Goal: Task Accomplishment & Management: Use online tool/utility

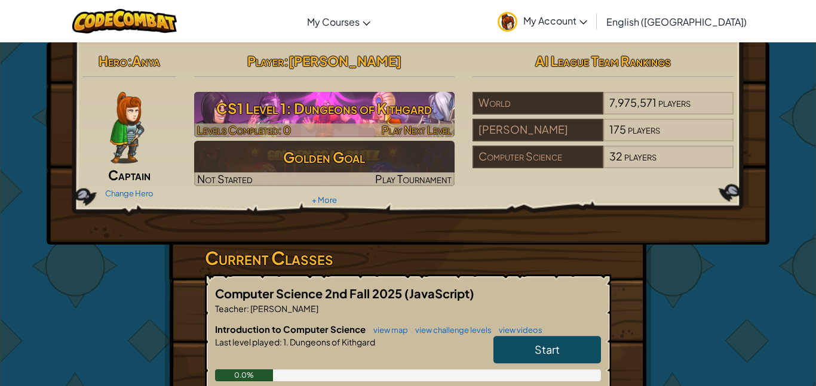
click at [387, 125] on span "Play Next Level" at bounding box center [417, 130] width 70 height 14
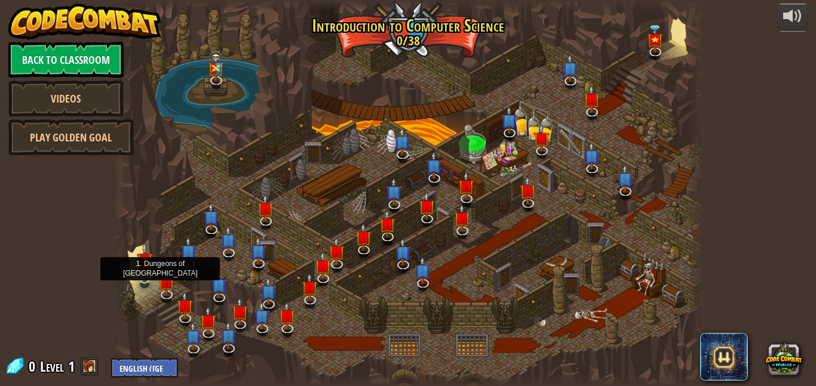
click at [146, 270] on img at bounding box center [145, 260] width 16 height 37
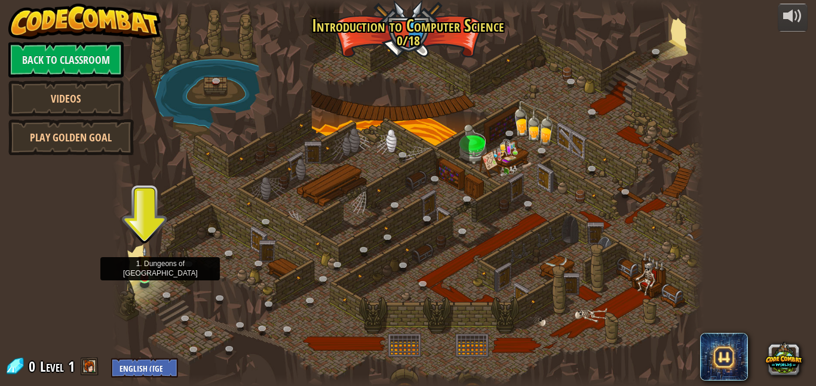
click at [148, 273] on img at bounding box center [145, 263] width 14 height 32
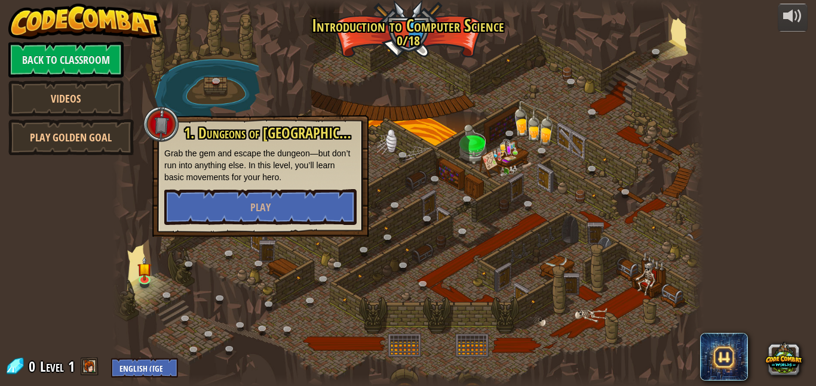
click at [204, 228] on div "1. Dungeons of [PERSON_NAME] Grab the gem and escape the dungeon—but don’t run …" at bounding box center [260, 176] width 216 height 122
click at [240, 186] on div "1. Dungeons of [PERSON_NAME] Grab the gem and escape the dungeon—but don’t run …" at bounding box center [260, 175] width 192 height 100
click at [241, 189] on button "Play" at bounding box center [260, 207] width 192 height 36
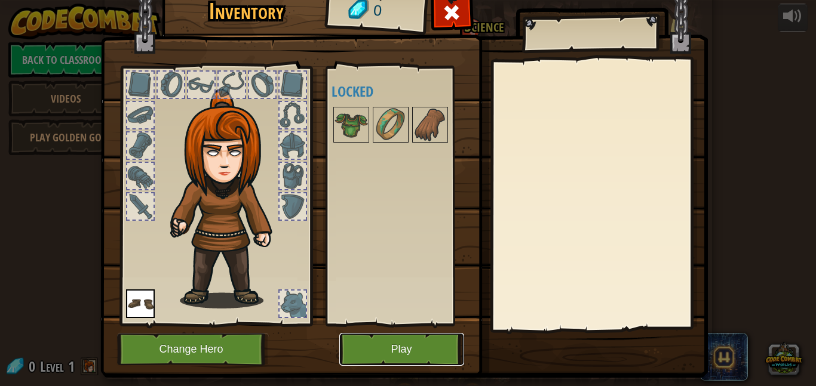
click at [367, 355] on button "Play" at bounding box center [401, 349] width 125 height 33
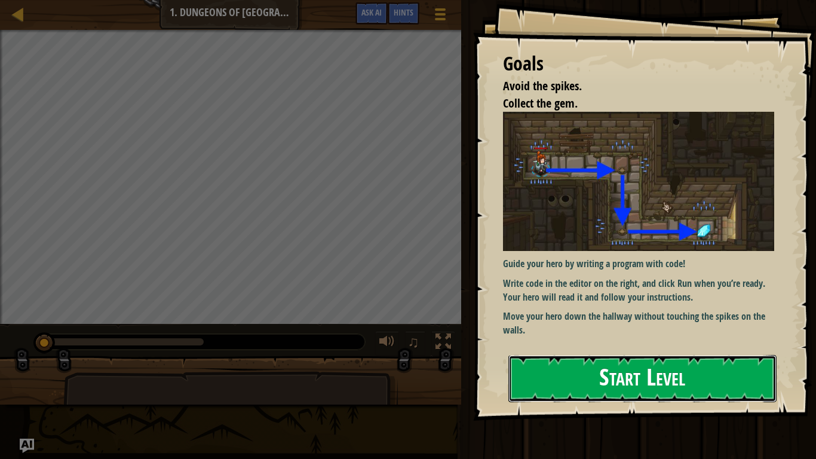
click at [720, 358] on button "Start Level" at bounding box center [642, 378] width 268 height 47
click at [726, 383] on button "Start Level" at bounding box center [642, 378] width 268 height 47
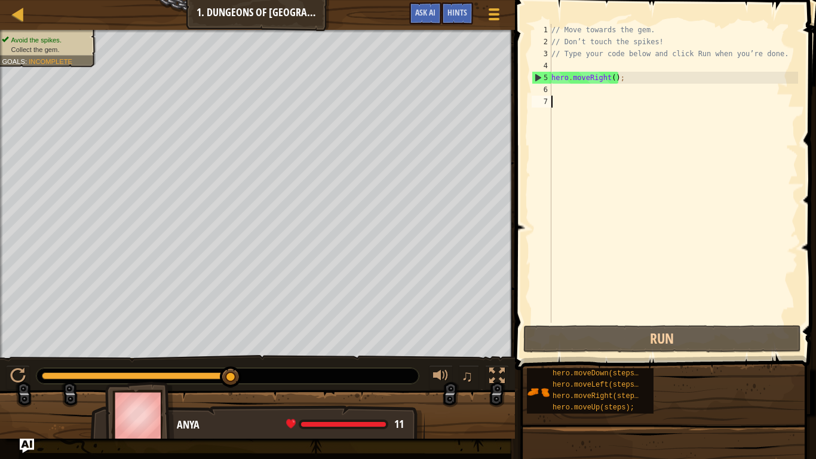
type textarea "h"
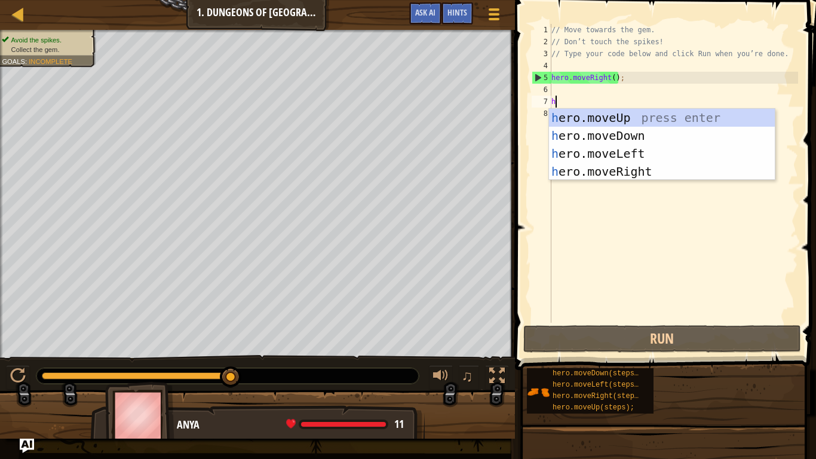
scroll to position [5, 0]
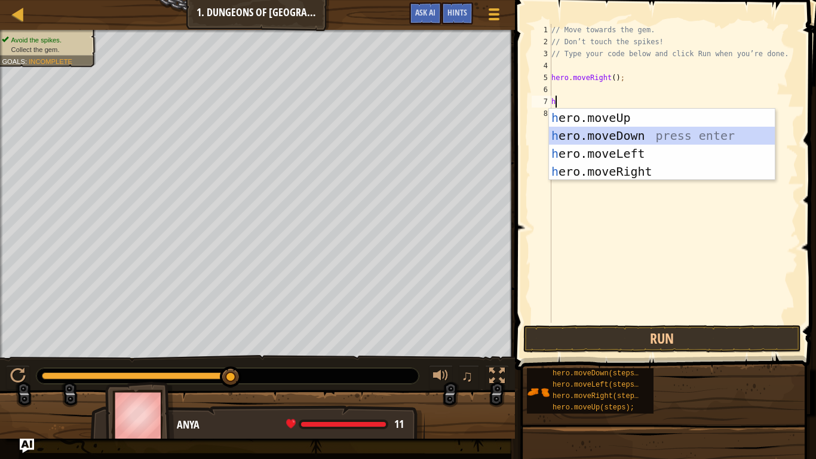
click at [615, 134] on div "h ero.moveUp press enter h ero.moveDown press enter h ero.moveLeft press enter …" at bounding box center [662, 163] width 226 height 108
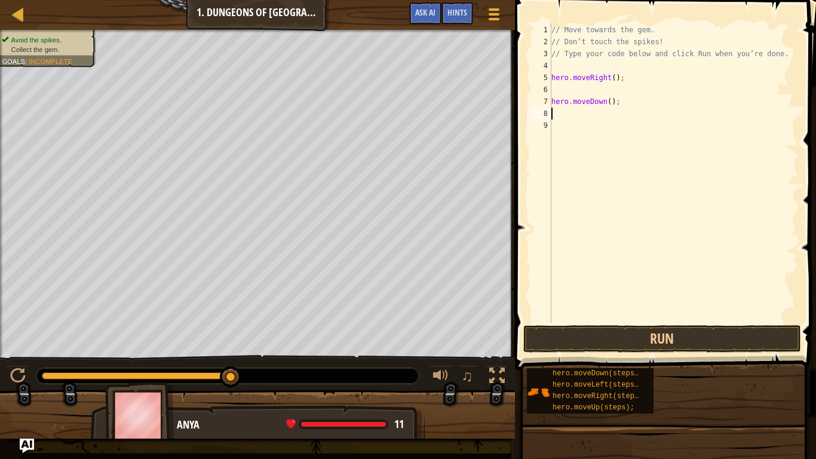
click at [625, 308] on div "// Move towards the gem. // Don’t touch the spikes! // Type your code below and…" at bounding box center [673, 185] width 249 height 323
click at [616, 354] on span at bounding box center [666, 167] width 311 height 405
click at [620, 344] on button "Run" at bounding box center [662, 338] width 278 height 27
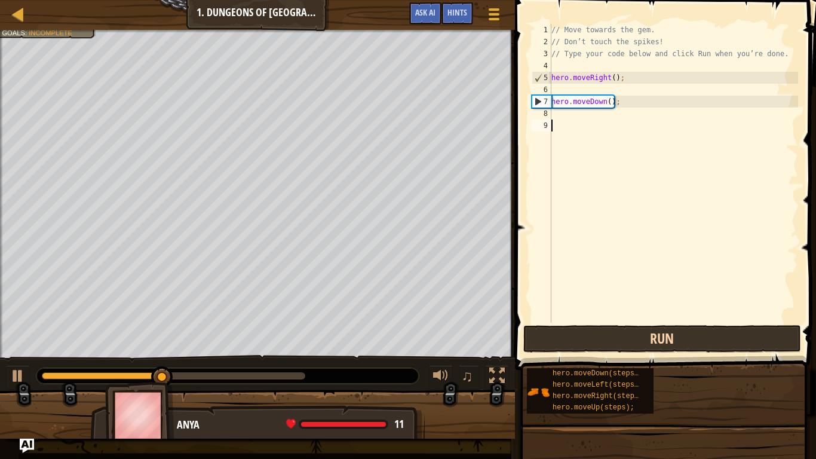
type textarea "h"
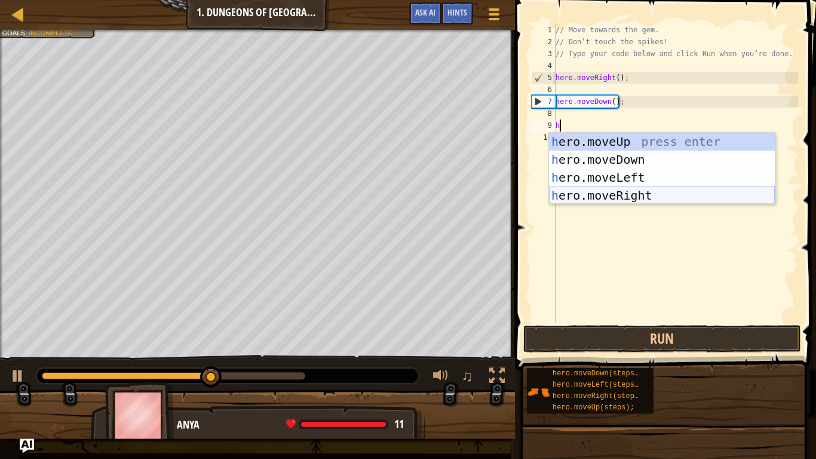
click at [666, 198] on div "h ero.moveUp press enter h ero.moveDown press enter h ero.moveLeft press enter …" at bounding box center [662, 187] width 226 height 108
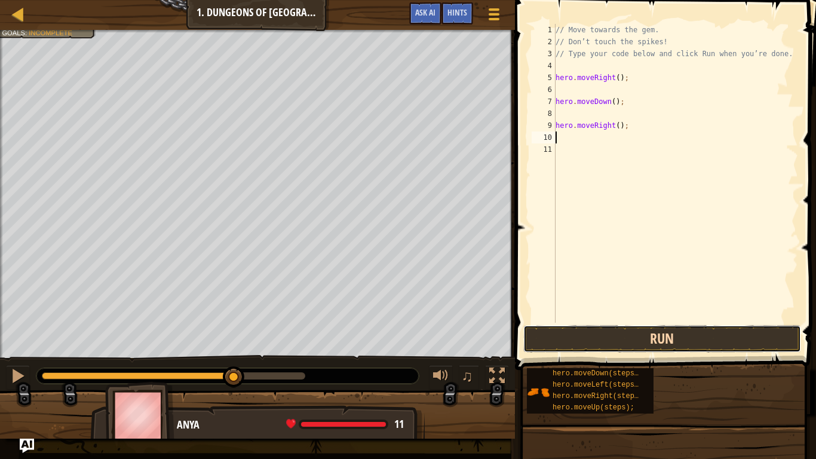
click at [673, 341] on button "Run" at bounding box center [662, 338] width 278 height 27
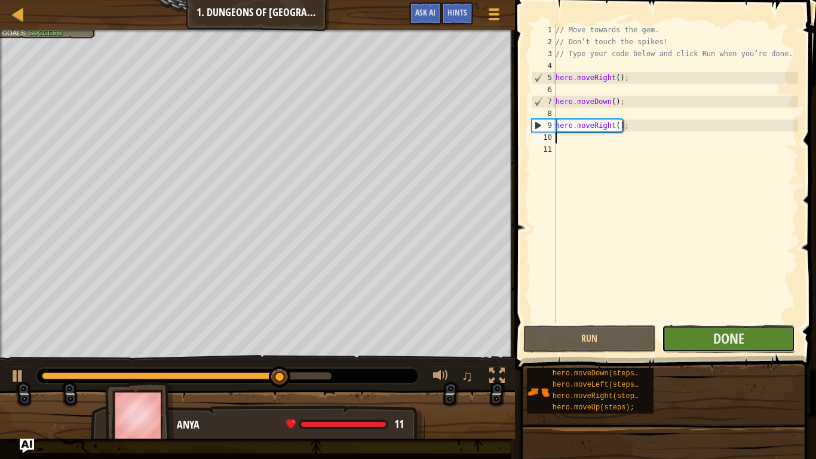
click at [681, 340] on button "Done" at bounding box center [728, 338] width 133 height 27
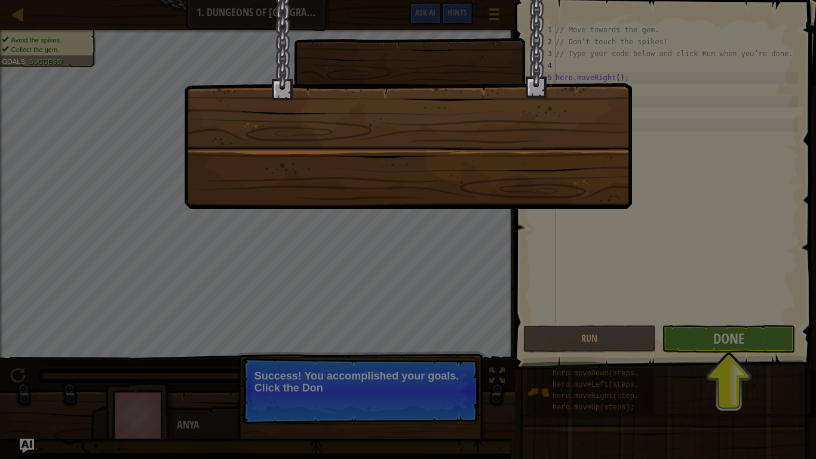
click at [681, 340] on div at bounding box center [408, 229] width 816 height 459
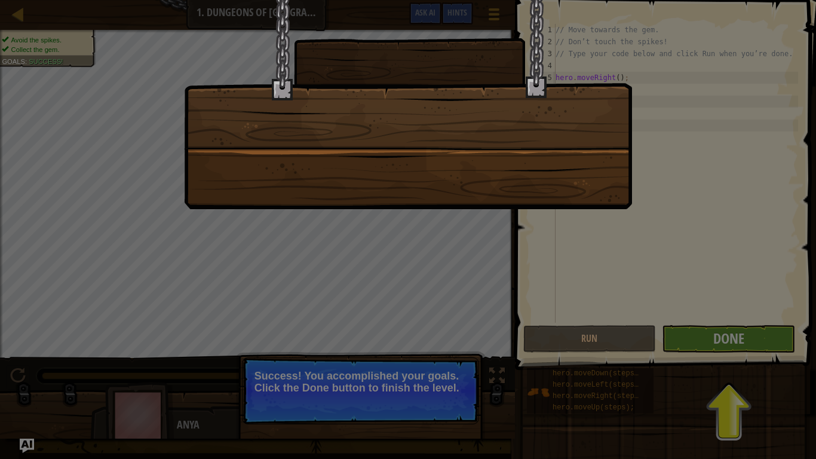
click at [681, 340] on div at bounding box center [408, 229] width 816 height 459
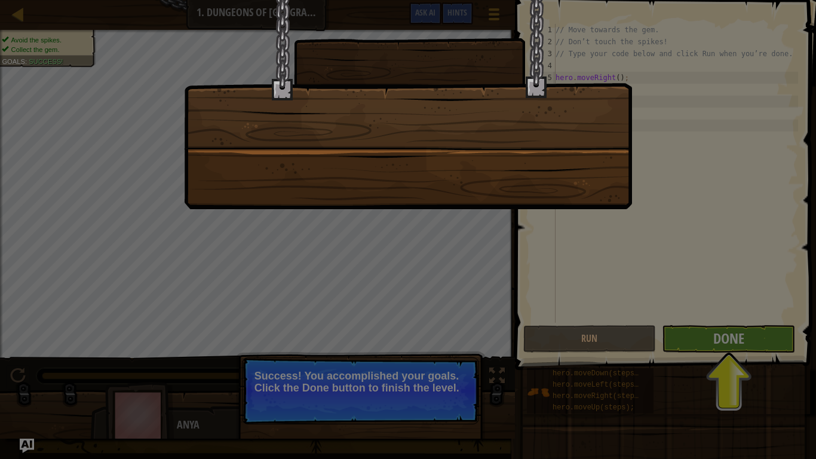
click at [681, 340] on div at bounding box center [408, 229] width 816 height 459
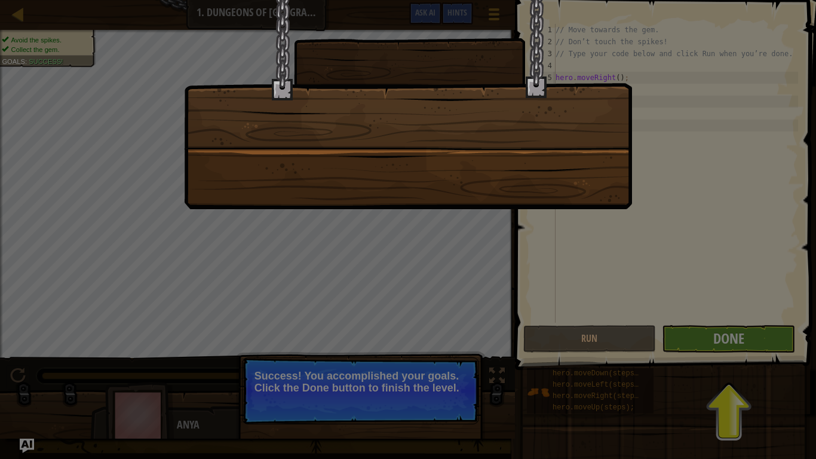
click at [681, 340] on div at bounding box center [408, 229] width 816 height 459
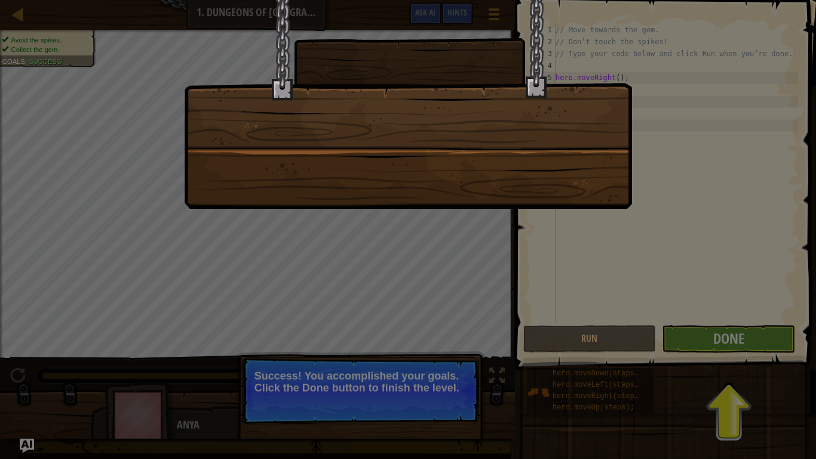
click at [681, 340] on div at bounding box center [408, 229] width 816 height 459
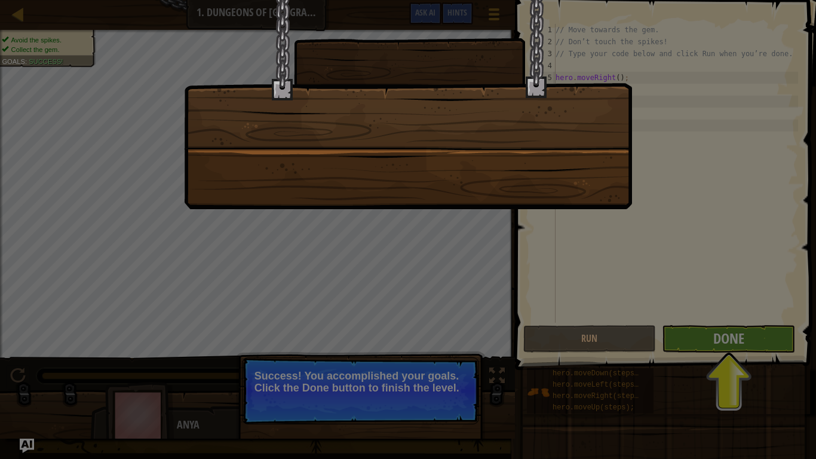
click at [681, 340] on div at bounding box center [408, 229] width 816 height 459
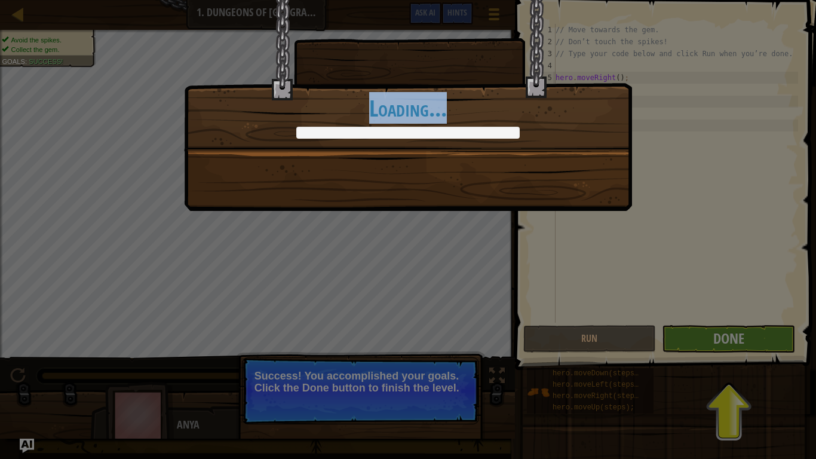
click at [681, 340] on div "You completed Dungeons of Kithgard! +0 +0 New Item Clean code: no code errors o…" at bounding box center [408, 229] width 816 height 459
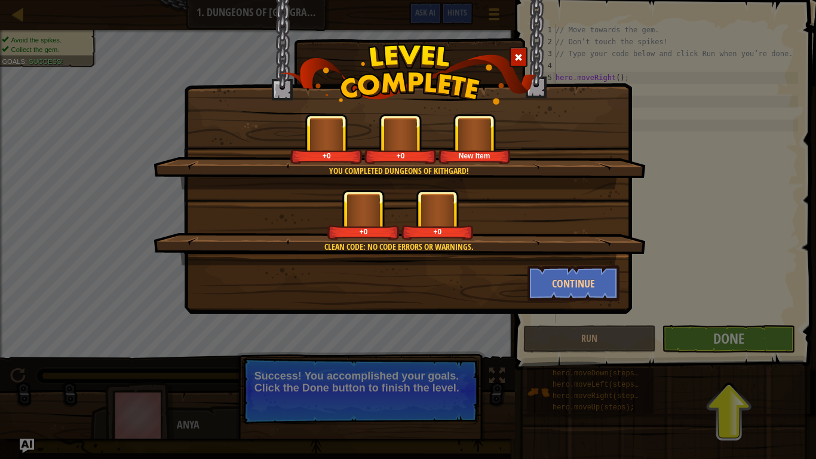
click at [681, 340] on div "You completed Dungeons of Kithgard! +0 +0 New Item Clean code: no code errors o…" at bounding box center [408, 229] width 816 height 459
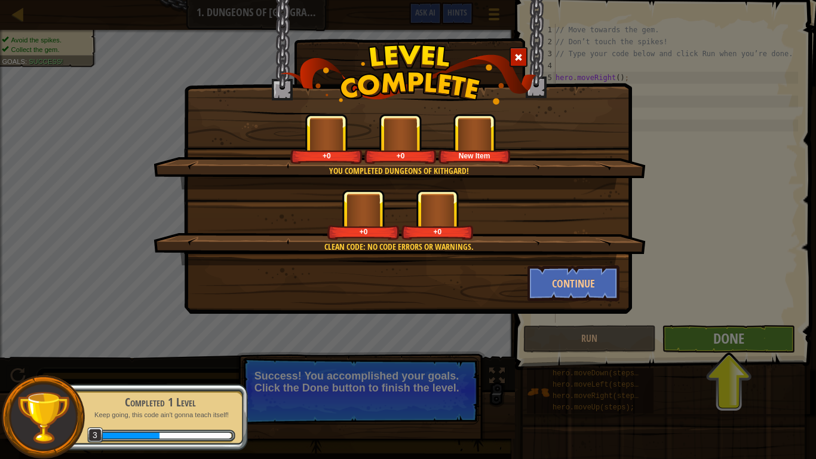
click at [681, 340] on div "You completed Dungeons of Kithgard! +0 +0 New Item Clean code: no code errors o…" at bounding box center [408, 229] width 816 height 459
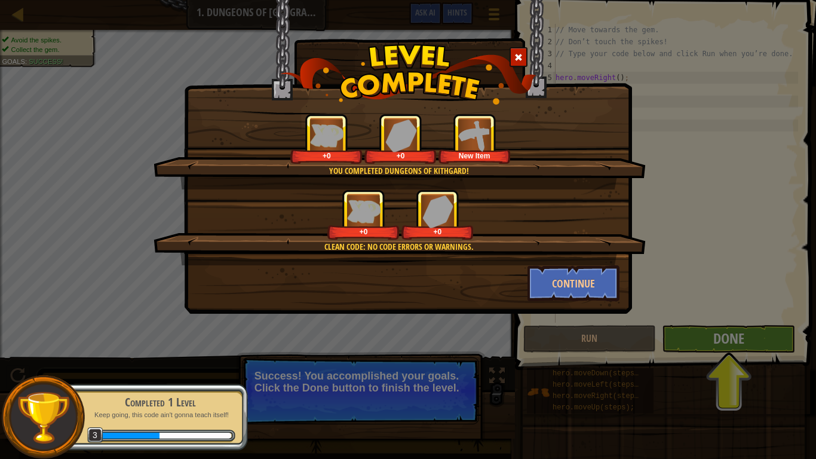
click at [681, 340] on div "You completed Dungeons of Kithgard! +0 +0 New Item Clean code: no code errors o…" at bounding box center [408, 229] width 816 height 459
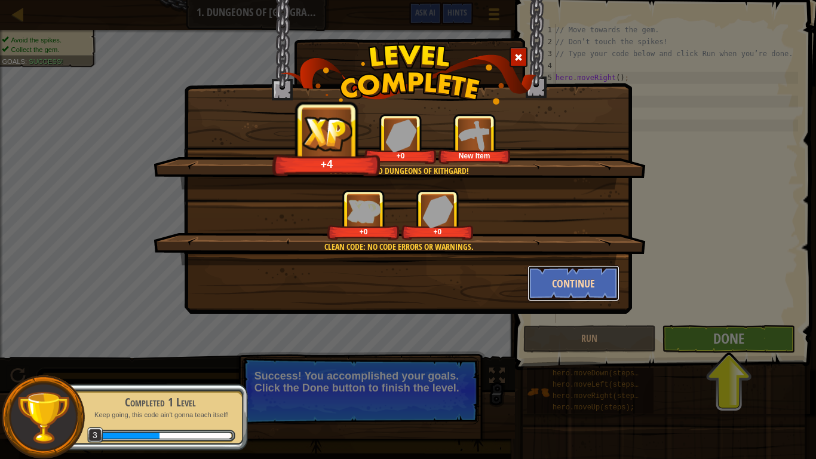
click at [588, 284] on button "Continue" at bounding box center [573, 283] width 93 height 36
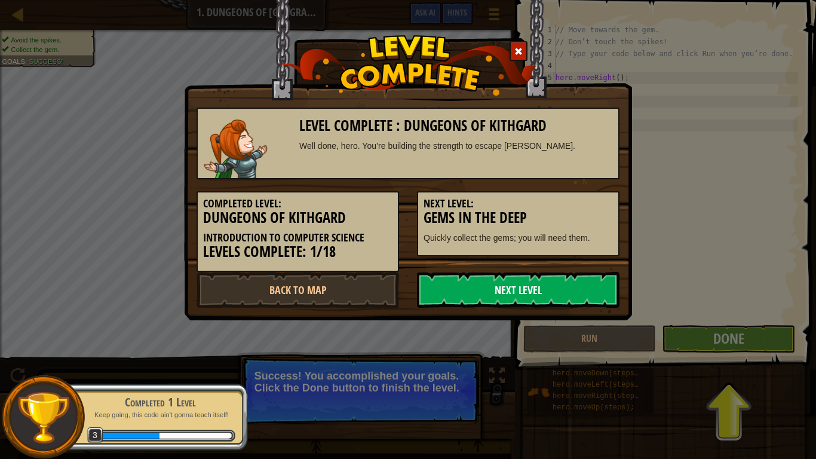
click at [520, 277] on link "Next Level" at bounding box center [518, 290] width 202 height 36
click at [526, 290] on link "Next Level" at bounding box center [518, 290] width 202 height 36
click at [521, 301] on link "Next Level" at bounding box center [518, 290] width 202 height 36
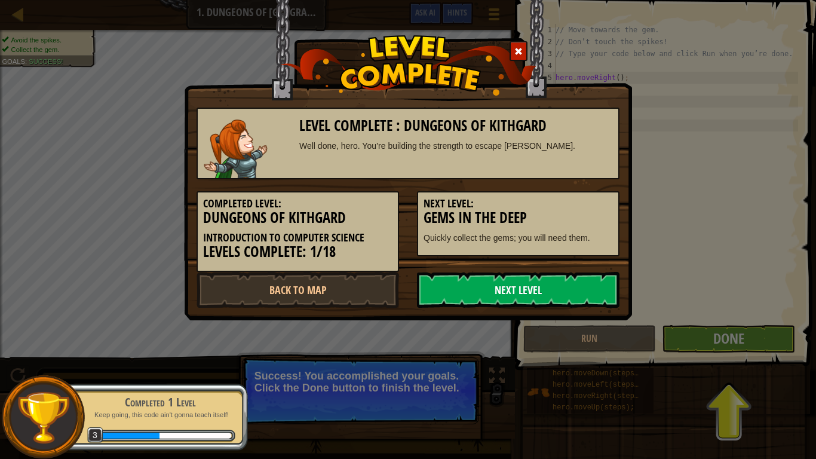
click at [521, 301] on link "Next Level" at bounding box center [518, 290] width 202 height 36
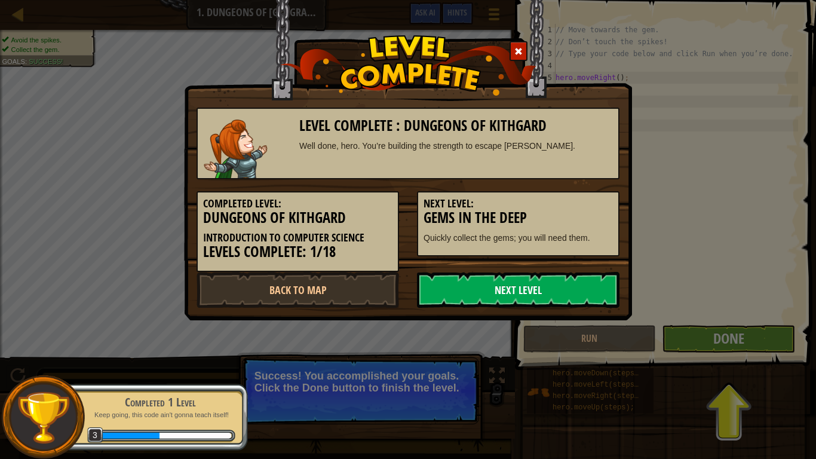
click at [521, 301] on link "Next Level" at bounding box center [518, 290] width 202 height 36
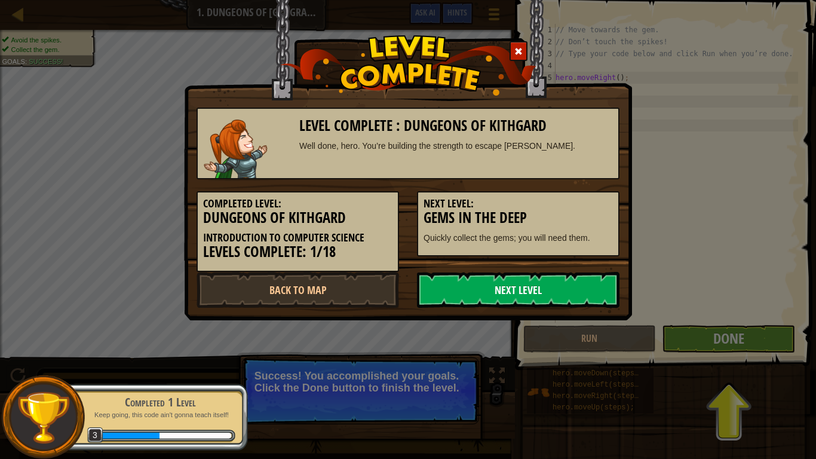
click at [521, 301] on link "Next Level" at bounding box center [518, 290] width 202 height 36
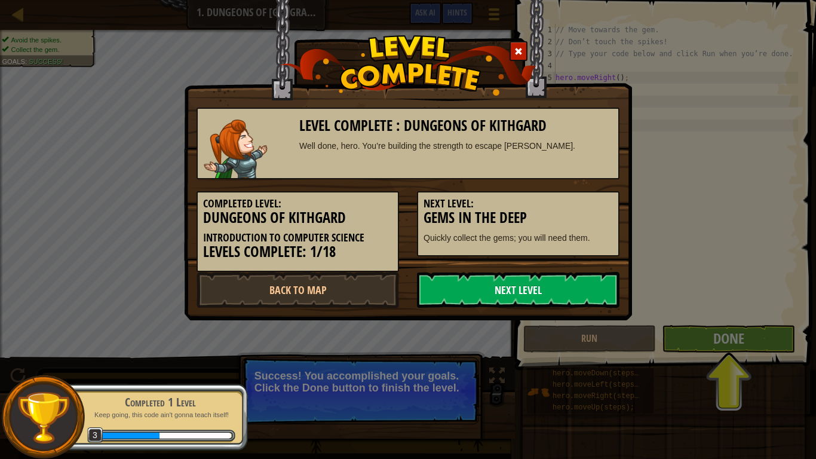
click at [521, 301] on link "Next Level" at bounding box center [518, 290] width 202 height 36
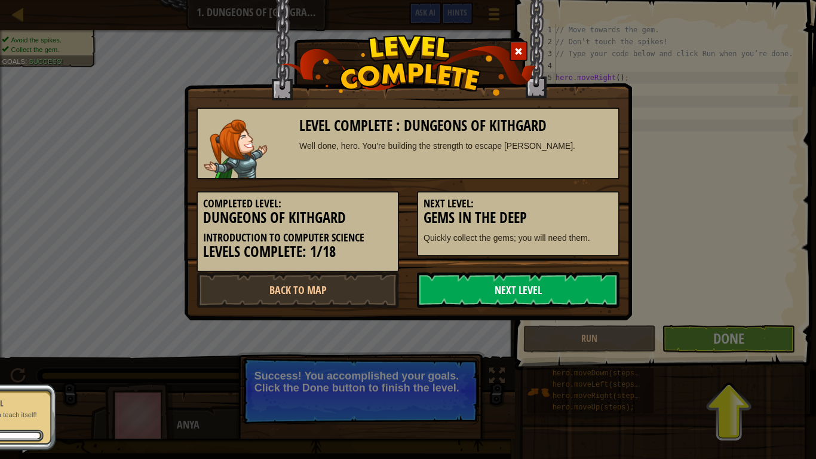
click at [521, 301] on link "Next Level" at bounding box center [518, 290] width 202 height 36
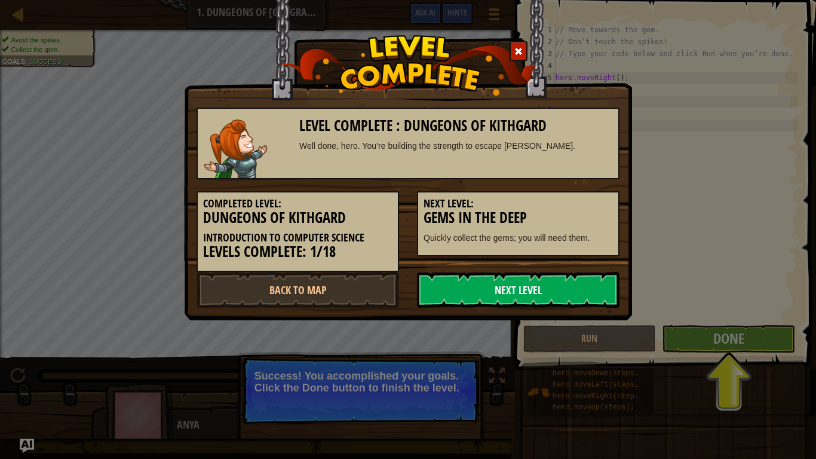
click at [511, 298] on link "Next Level" at bounding box center [518, 290] width 202 height 36
click at [507, 299] on link "Next Level" at bounding box center [518, 290] width 202 height 36
click at [507, 293] on link "Next Level" at bounding box center [518, 290] width 202 height 36
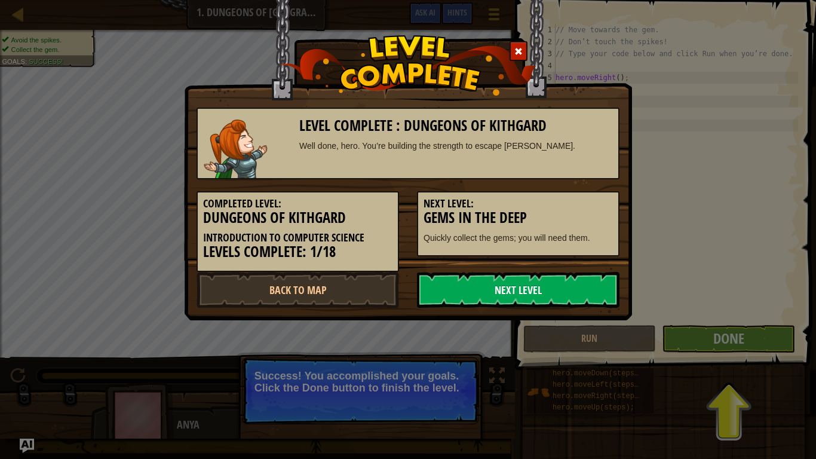
click at [507, 293] on link "Next Level" at bounding box center [518, 290] width 202 height 36
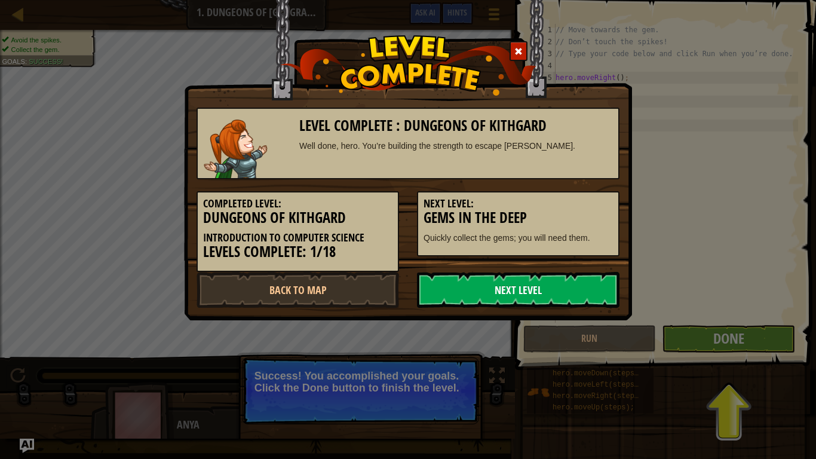
click at [507, 293] on link "Next Level" at bounding box center [518, 290] width 202 height 36
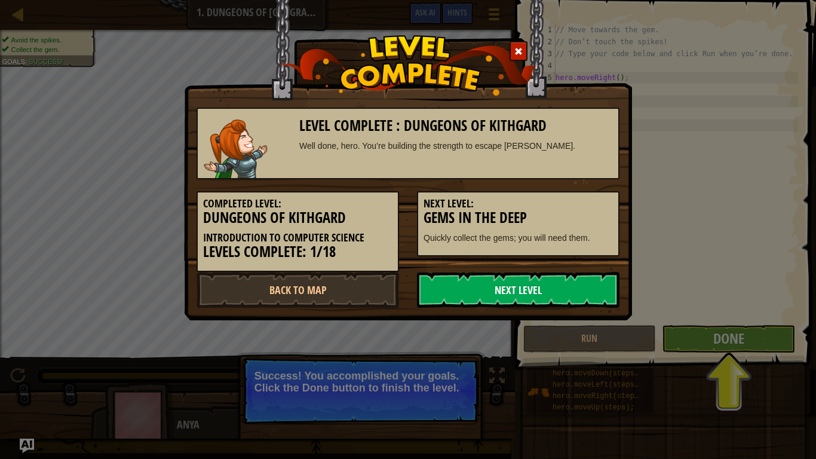
click at [507, 293] on link "Next Level" at bounding box center [518, 290] width 202 height 36
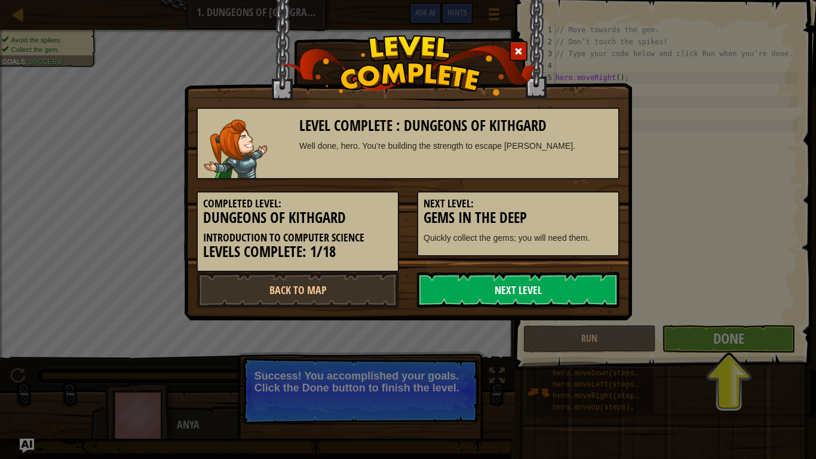
click at [507, 293] on link "Next Level" at bounding box center [518, 290] width 202 height 36
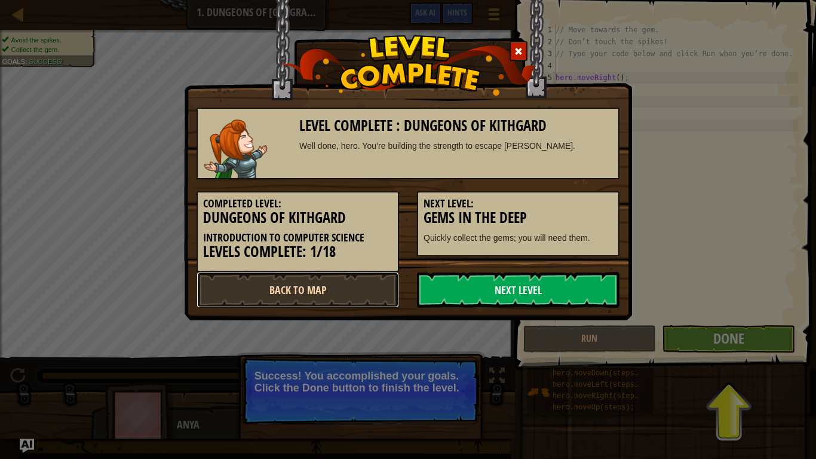
click at [363, 303] on link "Back to Map" at bounding box center [297, 290] width 202 height 36
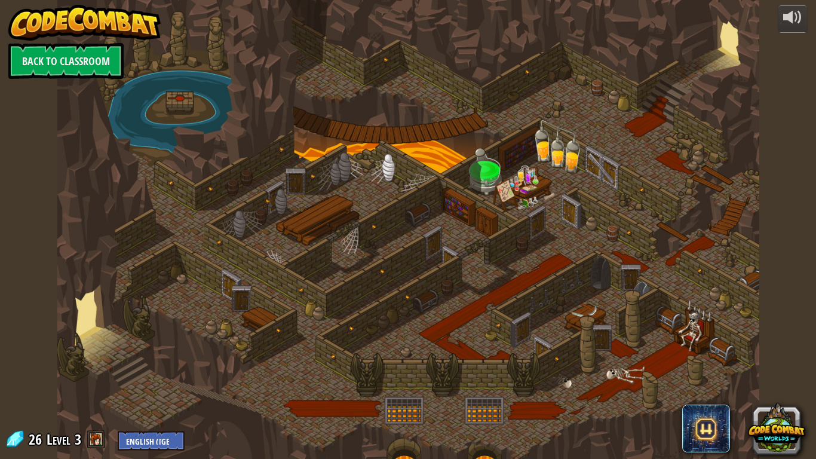
click at [268, 156] on div at bounding box center [408, 229] width 702 height 459
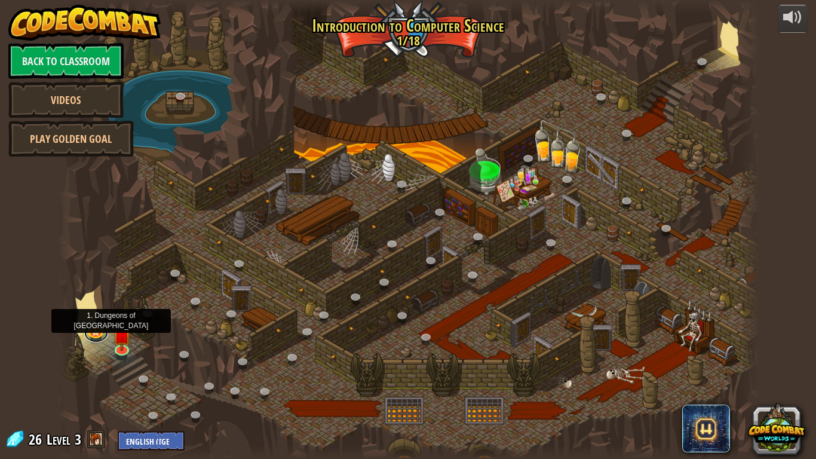
click at [101, 331] on link at bounding box center [96, 333] width 24 height 18
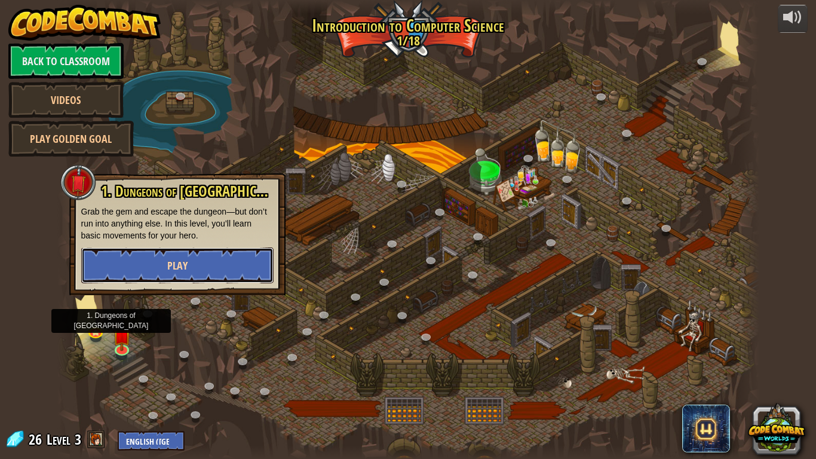
click at [157, 270] on button "Play" at bounding box center [177, 265] width 192 height 36
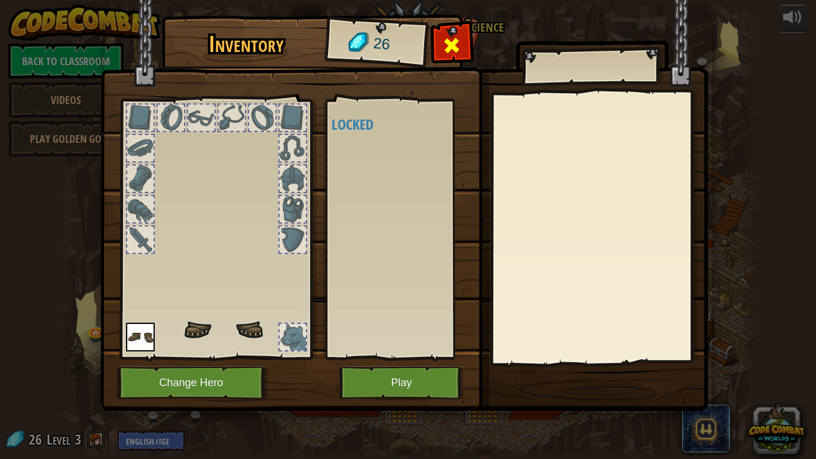
click at [443, 33] on div at bounding box center [452, 49] width 38 height 38
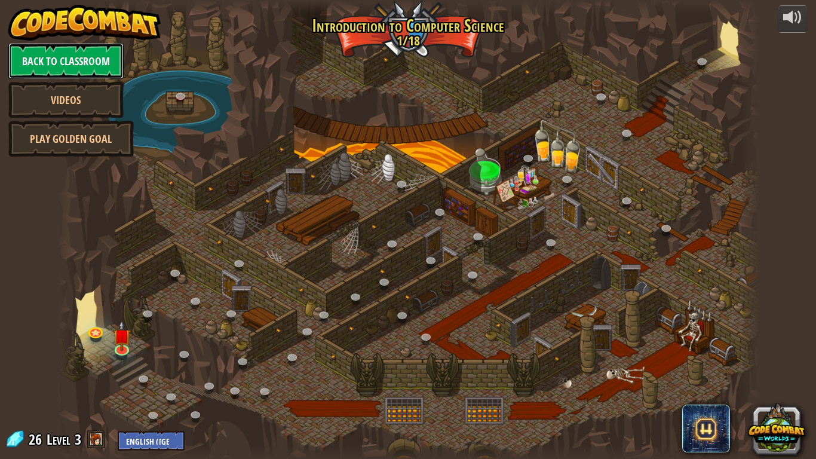
click at [48, 53] on link "Back to Classroom" at bounding box center [65, 61] width 115 height 36
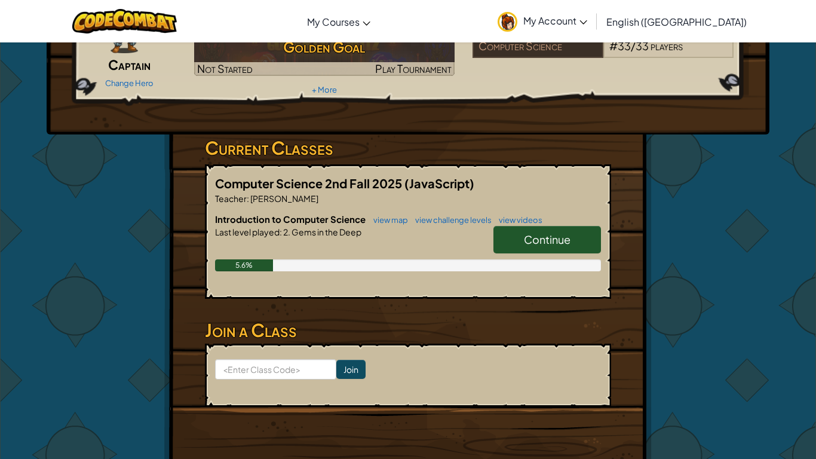
scroll to position [110, 0]
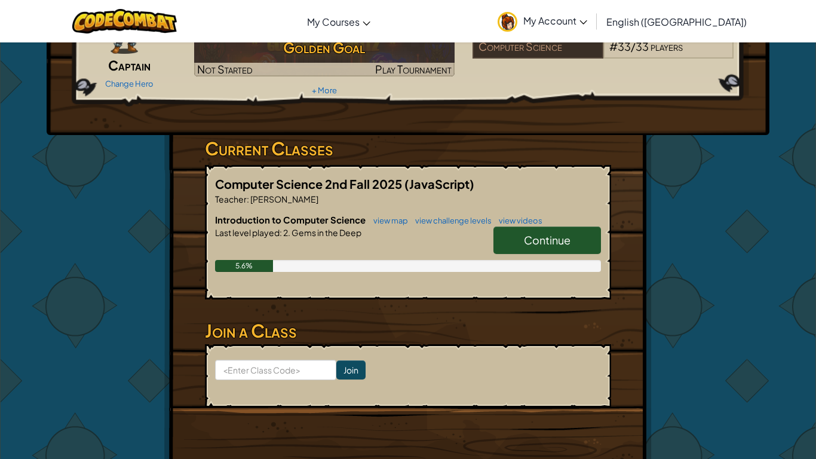
click at [540, 235] on span "Continue" at bounding box center [547, 240] width 47 height 14
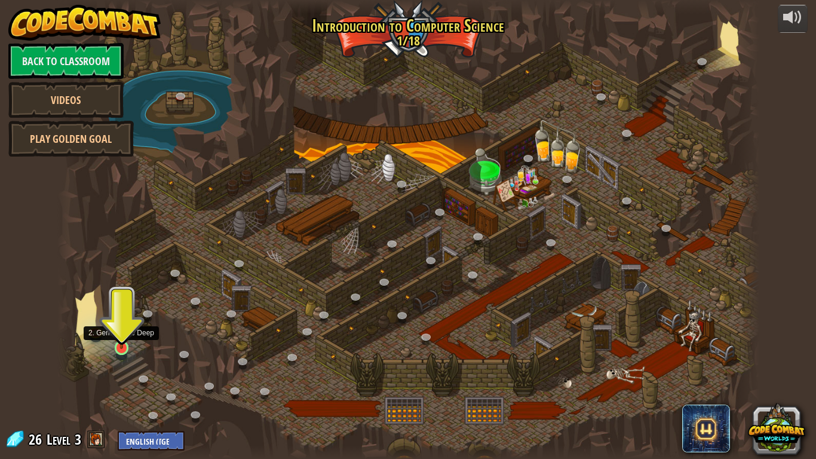
click at [124, 347] on img at bounding box center [122, 328] width 18 height 41
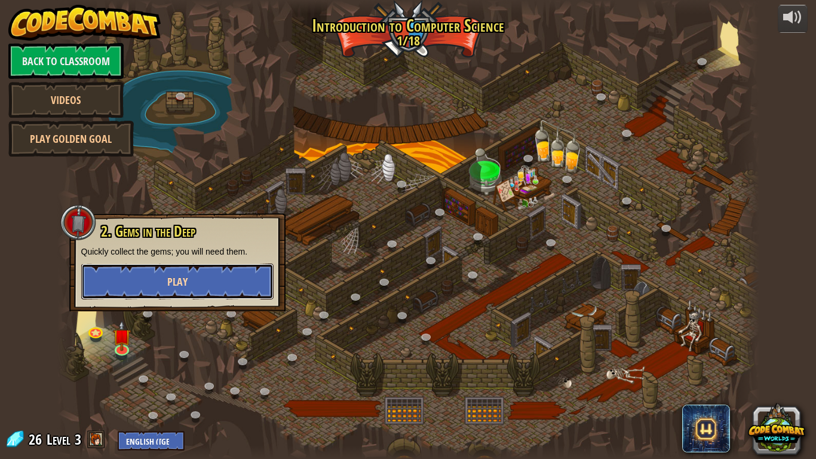
click at [177, 277] on span "Play" at bounding box center [177, 281] width 20 height 15
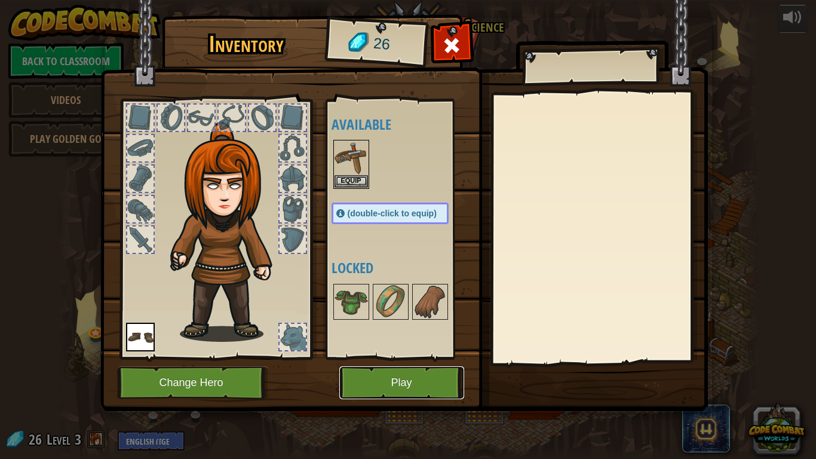
click at [370, 386] on button "Play" at bounding box center [401, 382] width 125 height 33
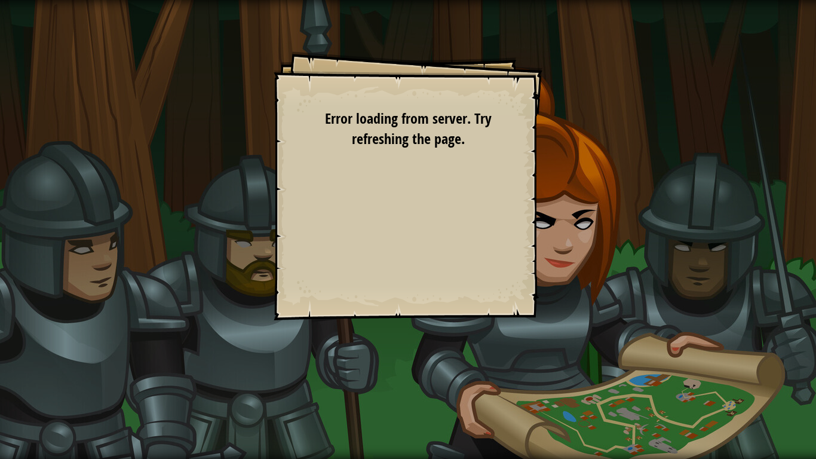
click at [368, 386] on div "Goals Avoid the spikes. Collect the gems. Start Level Error loading from server…" at bounding box center [408, 229] width 816 height 459
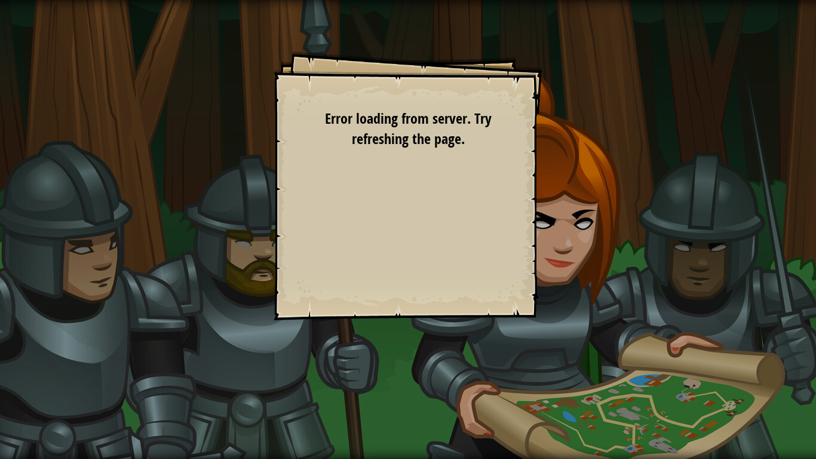
click at [368, 386] on div "Goals Avoid the spikes. Collect the gems. Start Level Error loading from server…" at bounding box center [408, 229] width 816 height 459
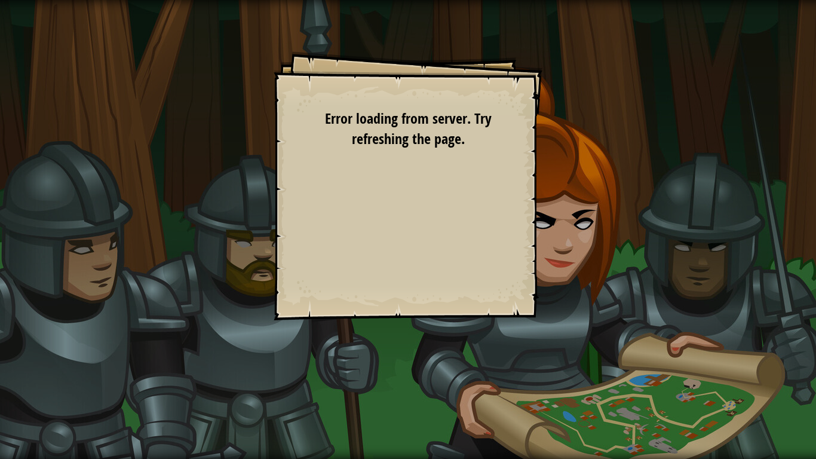
click at [364, 386] on div "Goals Avoid the spikes. Collect the gems. Start Level Error loading from server…" at bounding box center [408, 229] width 816 height 459
click at [361, 379] on div "Goals Avoid the spikes. Collect the gems. Start Level Error loading from server…" at bounding box center [408, 229] width 816 height 459
click at [377, 367] on div "Goals Avoid the spikes. Collect the gems. Start Level Error loading from server…" at bounding box center [408, 229] width 816 height 459
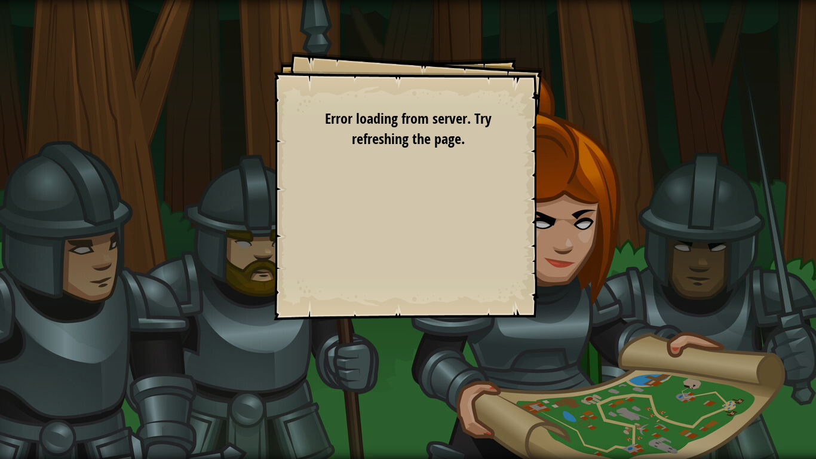
click at [377, 367] on div "Goals Avoid the spikes. Collect the gems. Start Level Error loading from server…" at bounding box center [408, 229] width 816 height 459
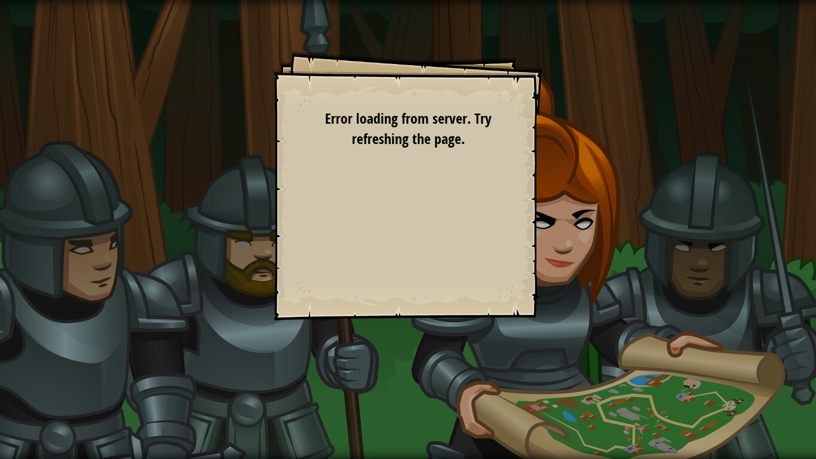
click at [377, 367] on div "Goals Avoid the spikes. Collect the gems. Start Level Error loading from server…" at bounding box center [408, 229] width 816 height 459
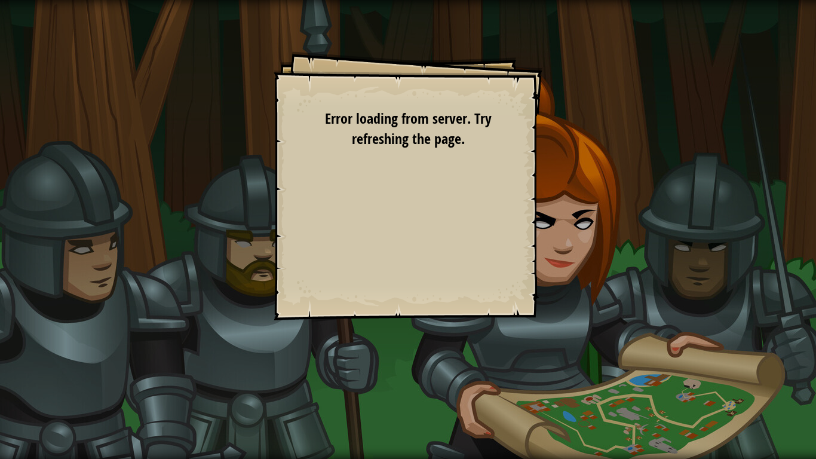
click at [377, 367] on div "Goals Avoid the spikes. Collect the gems. Start Level Error loading from server…" at bounding box center [408, 229] width 816 height 459
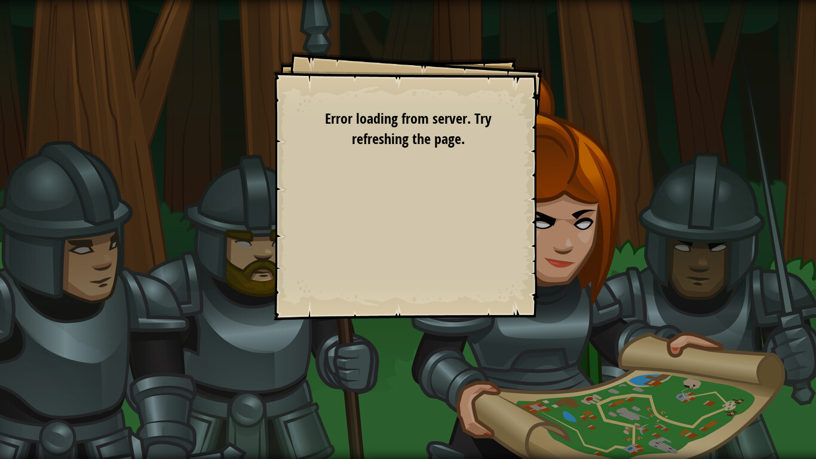
click at [377, 367] on div "Goals Avoid the spikes. Collect the gems. Start Level Error loading from server…" at bounding box center [408, 229] width 816 height 459
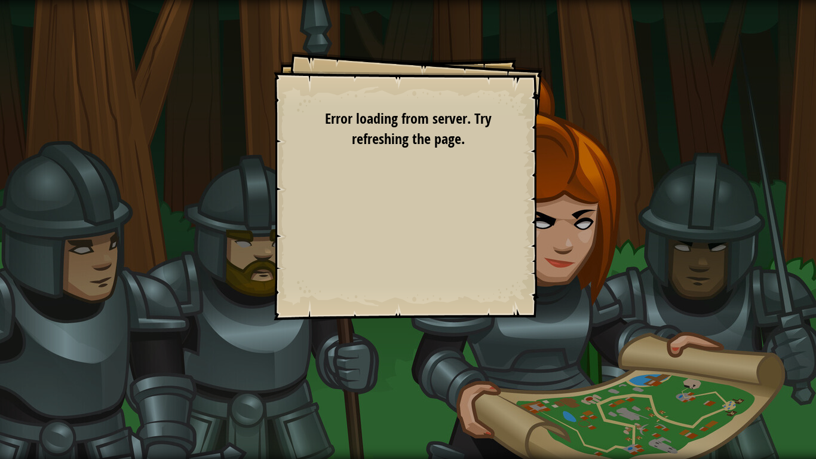
click at [374, 312] on div "Goals Avoid the spikes. Collect the gems. Start Level Error loading from server…" at bounding box center [408, 185] width 269 height 269
click at [284, 386] on div "Goals Avoid the spikes. Collect the gems. Start Level Error loading from server…" at bounding box center [408, 229] width 816 height 459
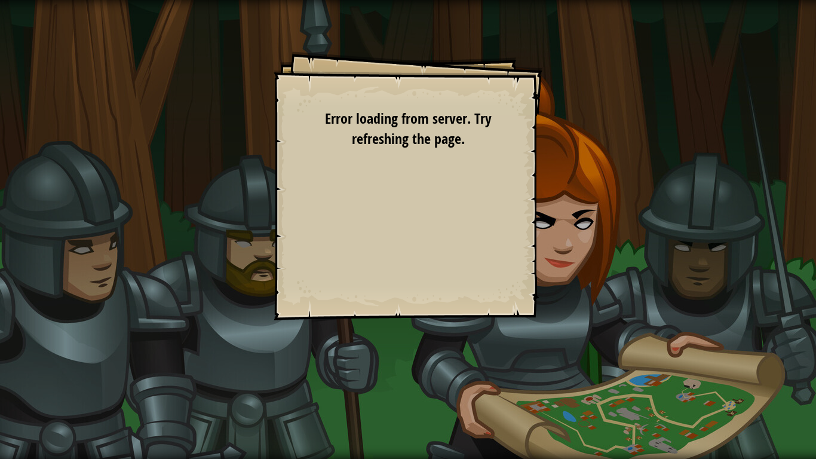
click at [284, 386] on div "Goals Avoid the spikes. Collect the gems. Start Level Error loading from server…" at bounding box center [408, 229] width 816 height 459
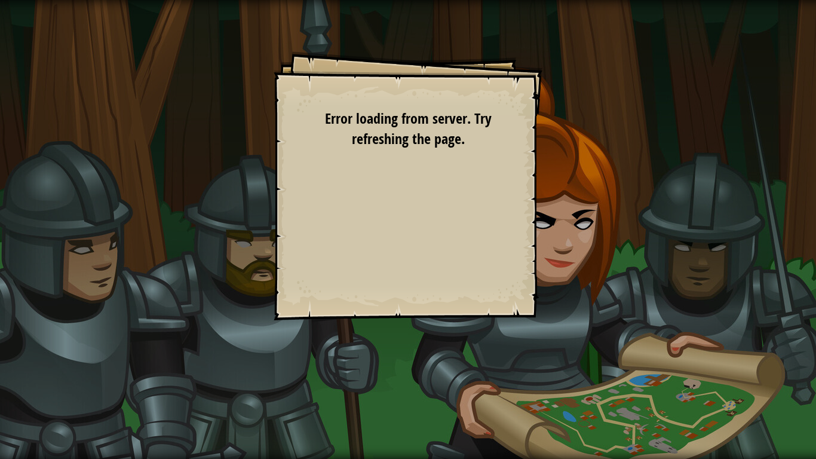
click at [284, 386] on div "Goals Avoid the spikes. Collect the gems. Start Level Error loading from server…" at bounding box center [408, 229] width 816 height 459
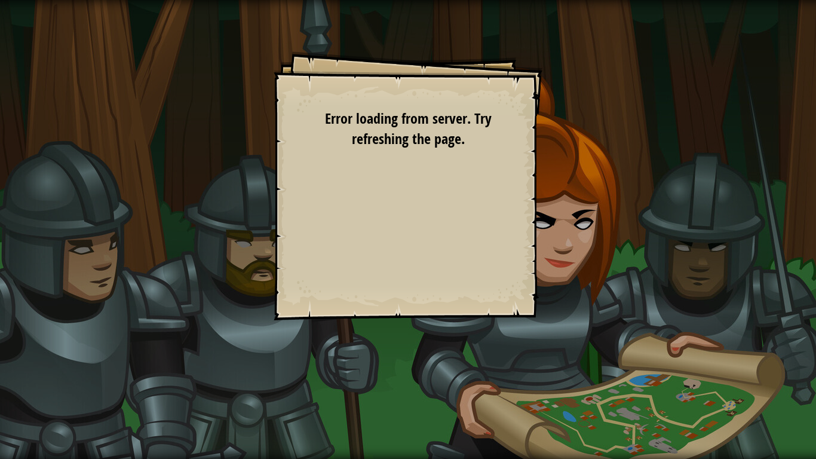
click at [284, 386] on div "Goals Avoid the spikes. Collect the gems. Start Level Error loading from server…" at bounding box center [408, 229] width 816 height 459
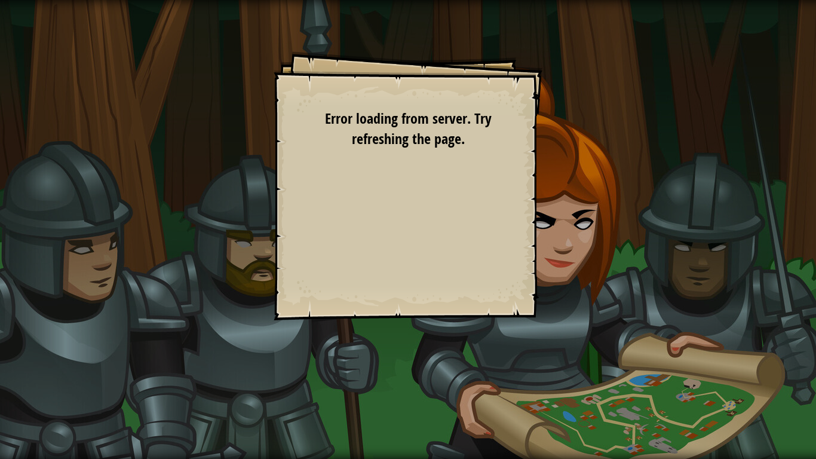
click at [284, 386] on div "Goals Avoid the spikes. Collect the gems. Start Level Error loading from server…" at bounding box center [408, 229] width 816 height 459
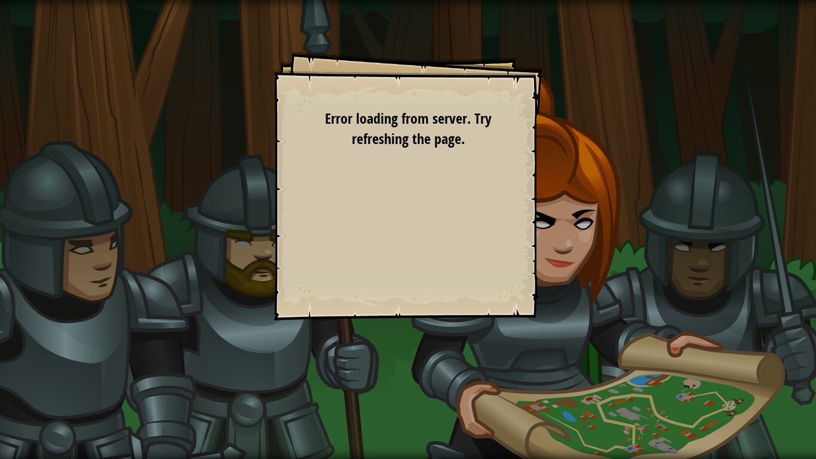
click at [284, 386] on div "Goals Avoid the spikes. Collect the gems. Start Level Error loading from server…" at bounding box center [408, 229] width 816 height 459
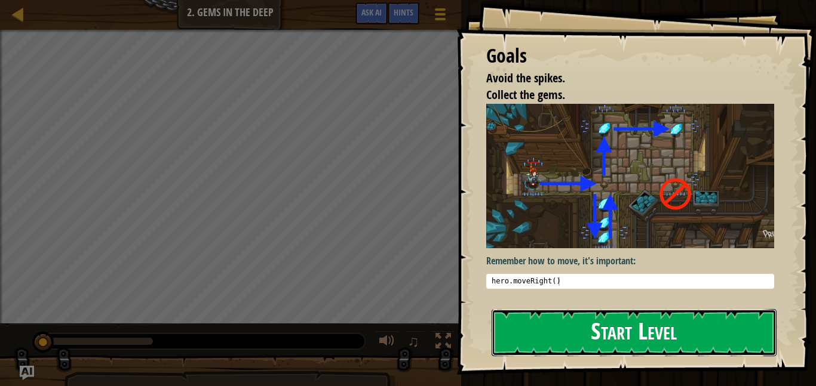
click at [576, 325] on button "Start Level" at bounding box center [634, 332] width 285 height 47
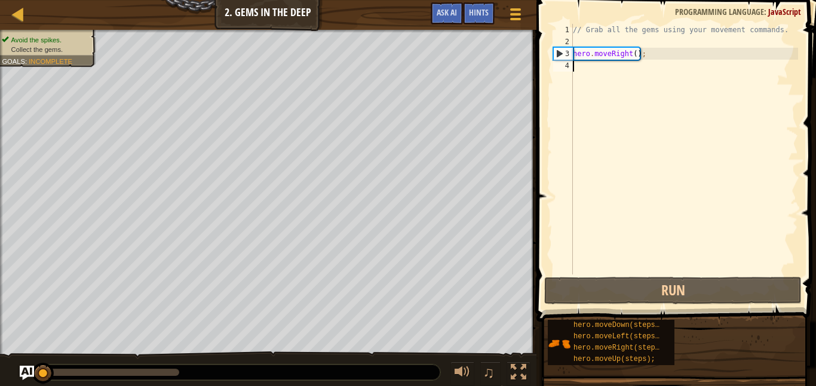
click at [704, 219] on div "// Grab all the gems using your movement commands. hero . moveRight ( ) ;" at bounding box center [684, 161] width 228 height 275
type textarea "h"
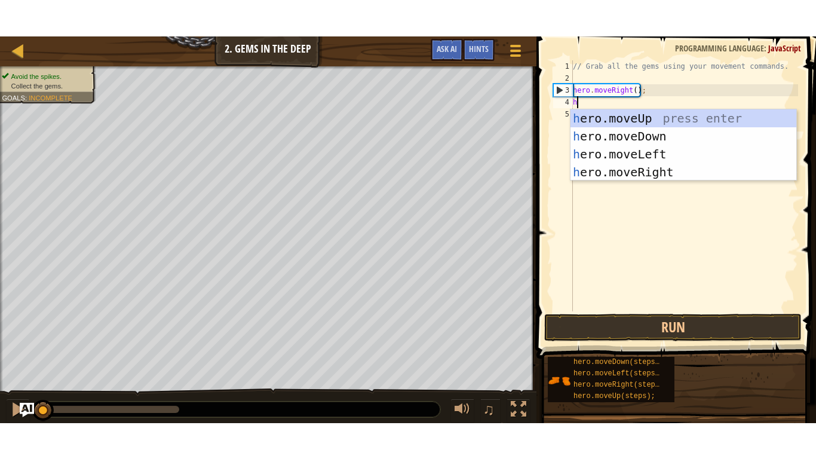
scroll to position [5, 0]
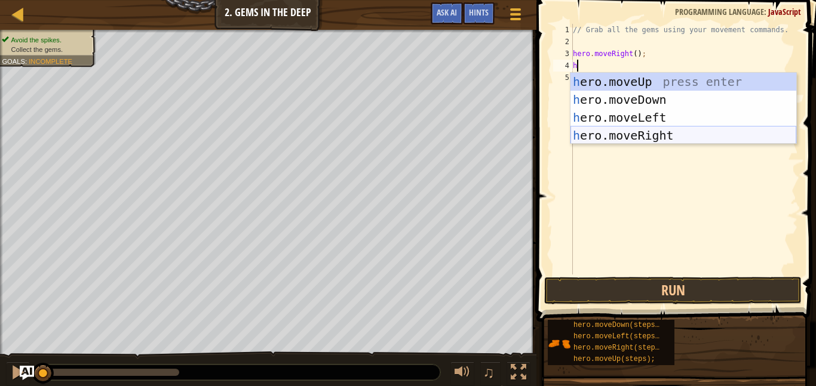
click at [683, 135] on div "h ero.moveUp press enter h ero.moveDown press enter h ero.moveLeft press enter …" at bounding box center [683, 127] width 226 height 108
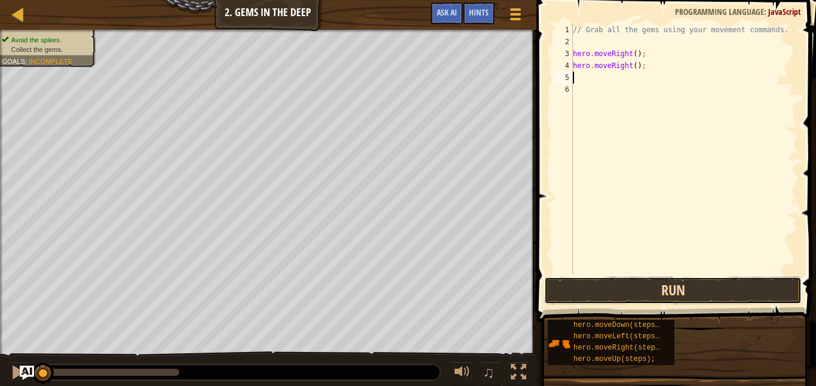
click at [716, 296] on button "Run" at bounding box center [672, 290] width 257 height 27
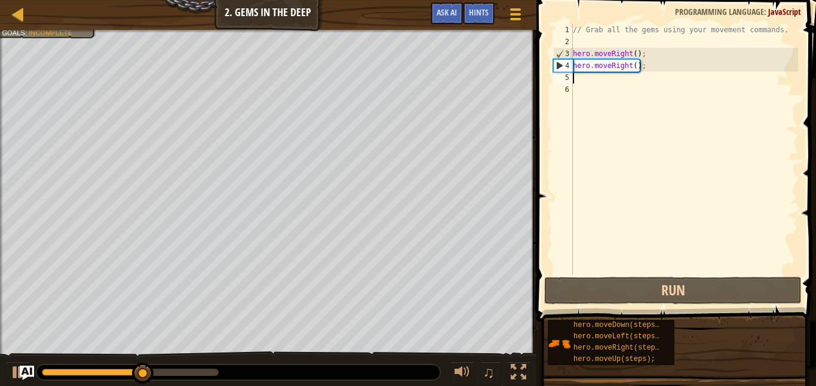
click at [668, 202] on div "// Grab all the gems using your movement commands. hero . moveRight ( ) ; hero …" at bounding box center [684, 161] width 228 height 275
type textarea "h"
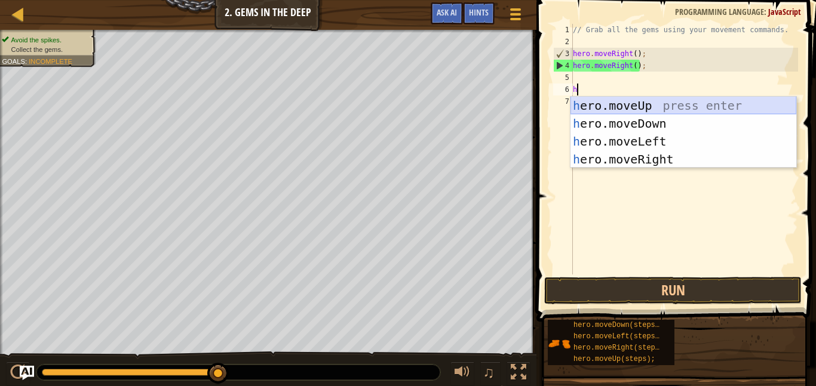
click at [665, 103] on div "h ero.moveUp press enter h ero.moveDown press enter h ero.moveLeft press enter …" at bounding box center [683, 151] width 226 height 108
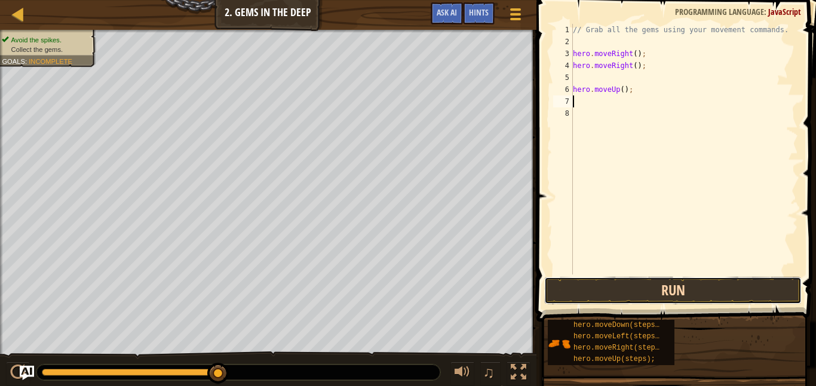
click at [655, 289] on button "Run" at bounding box center [672, 290] width 257 height 27
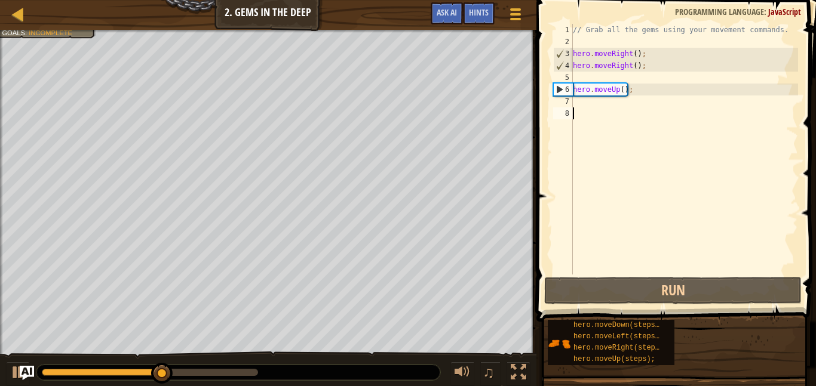
click at [658, 185] on div "// Grab all the gems using your movement commands. hero . moveRight ( ) ; hero …" at bounding box center [684, 161] width 228 height 275
type textarea "h"
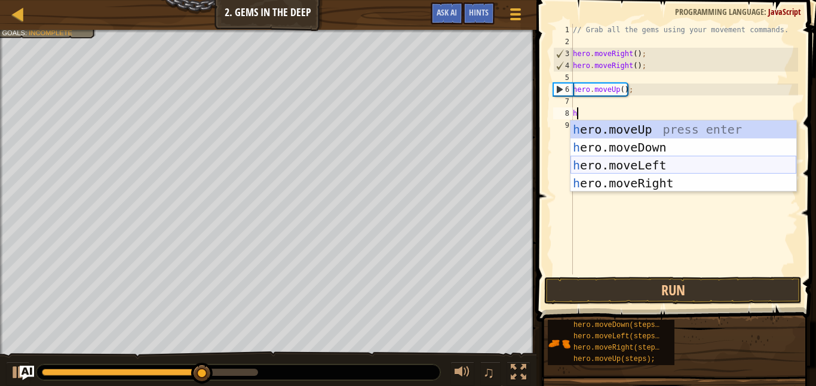
click at [618, 159] on div "h ero.moveUp press enter h ero.moveDown press enter h ero.moveLeft press enter …" at bounding box center [683, 175] width 226 height 108
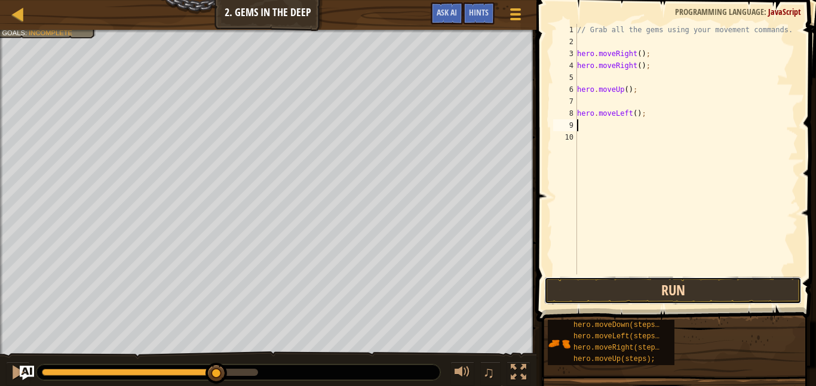
click at [618, 298] on button "Run" at bounding box center [672, 290] width 257 height 27
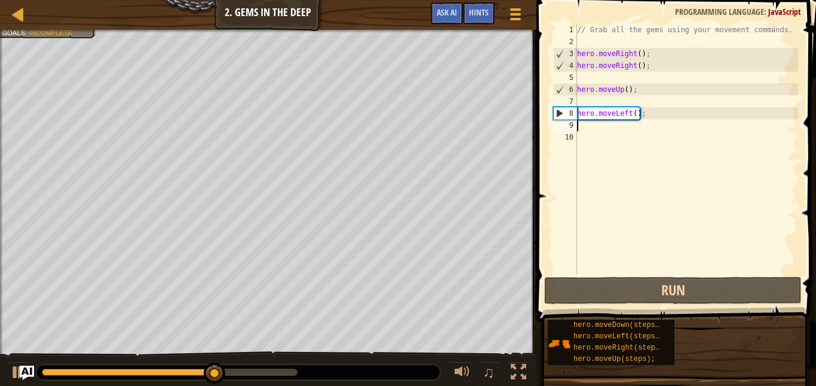
type textarea "h"
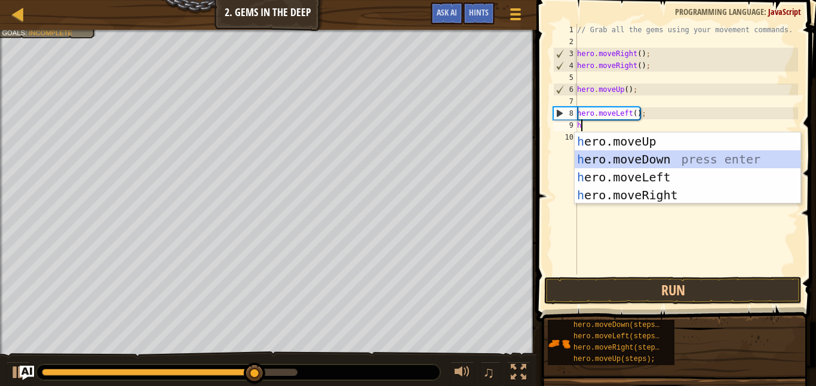
click at [652, 156] on div "h ero.moveUp press enter h ero.moveDown press enter h ero.moveLeft press enter …" at bounding box center [688, 187] width 226 height 108
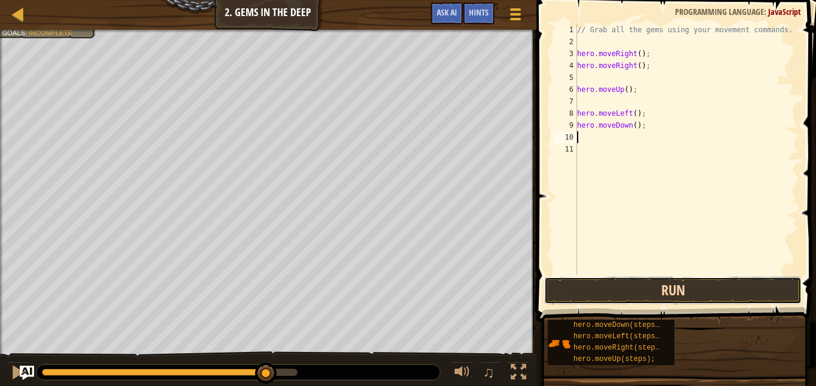
click at [641, 299] on button "Run" at bounding box center [672, 290] width 257 height 27
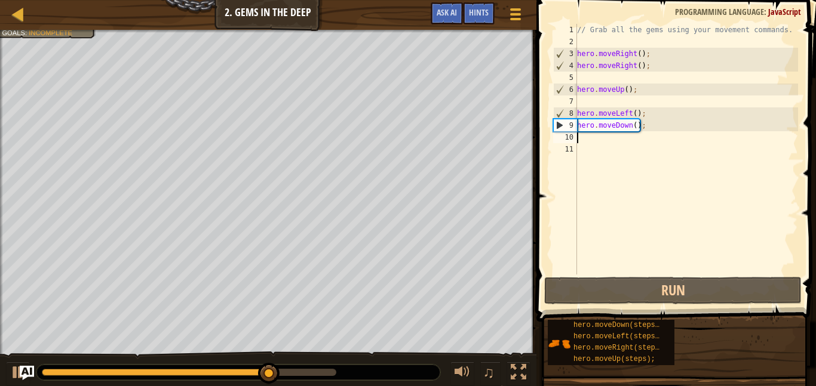
type textarea "h"
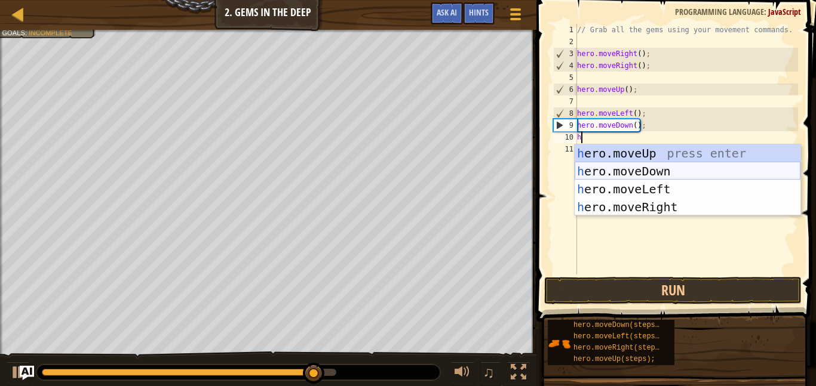
click at [621, 167] on div "h ero.moveUp press enter h ero.moveDown press enter h ero.moveLeft press enter …" at bounding box center [688, 199] width 226 height 108
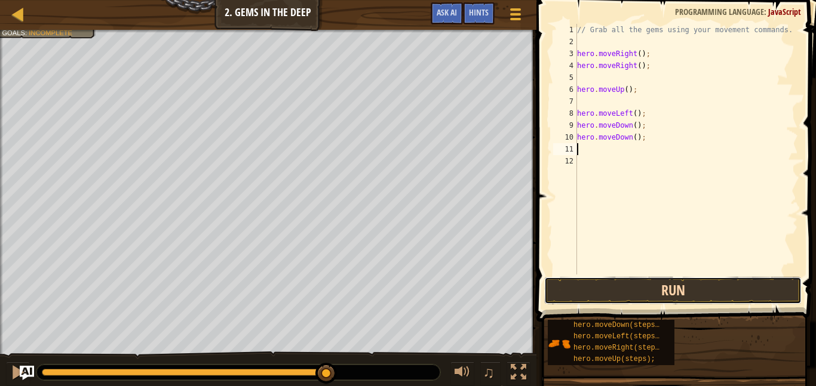
click at [606, 289] on button "Run" at bounding box center [672, 290] width 257 height 27
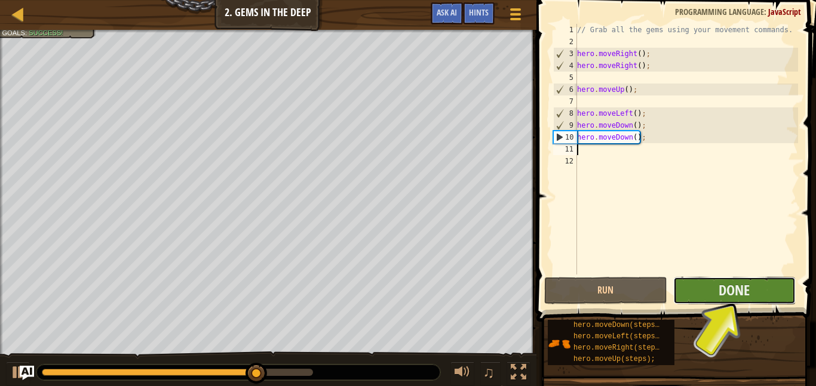
click at [696, 293] on button "Done" at bounding box center [734, 290] width 122 height 27
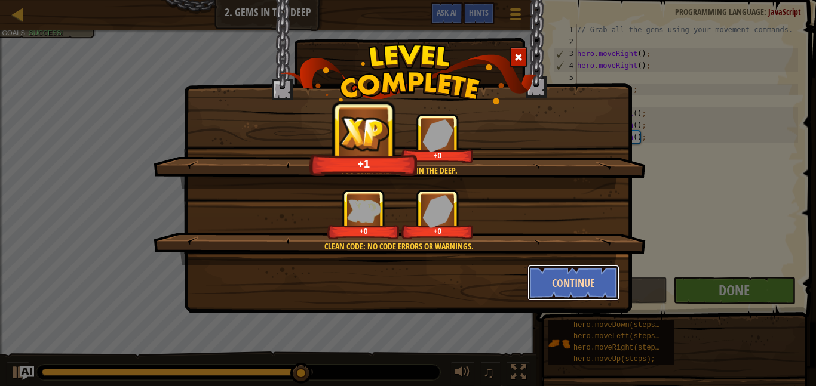
click at [585, 282] on button "Continue" at bounding box center [573, 283] width 93 height 36
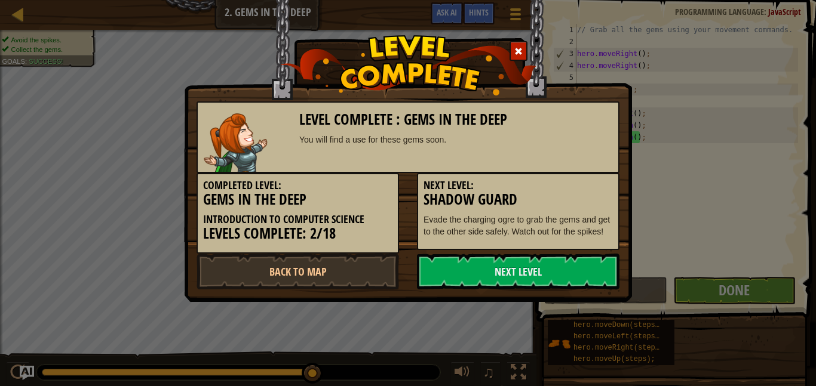
click at [587, 282] on link "Next Level" at bounding box center [518, 272] width 202 height 36
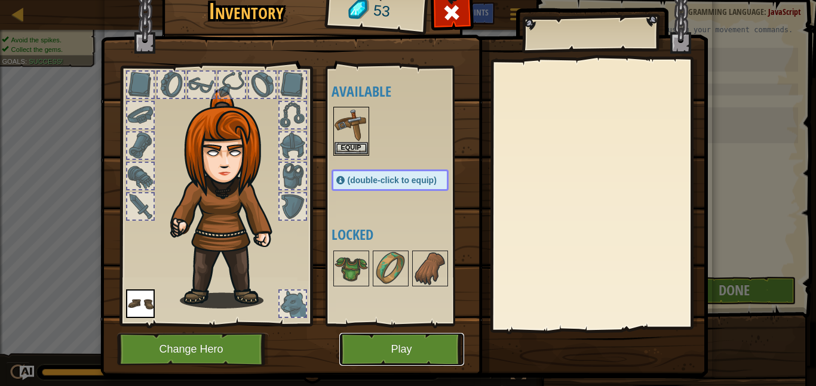
click at [373, 349] on button "Play" at bounding box center [401, 349] width 125 height 33
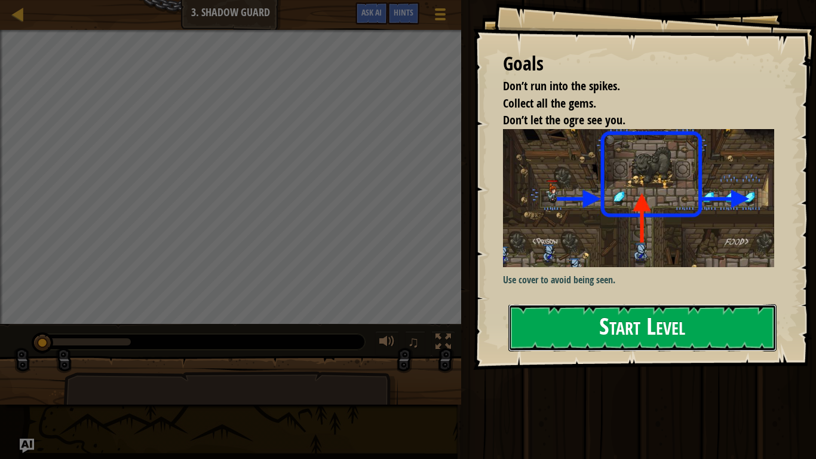
click at [531, 309] on button "Start Level" at bounding box center [642, 327] width 268 height 47
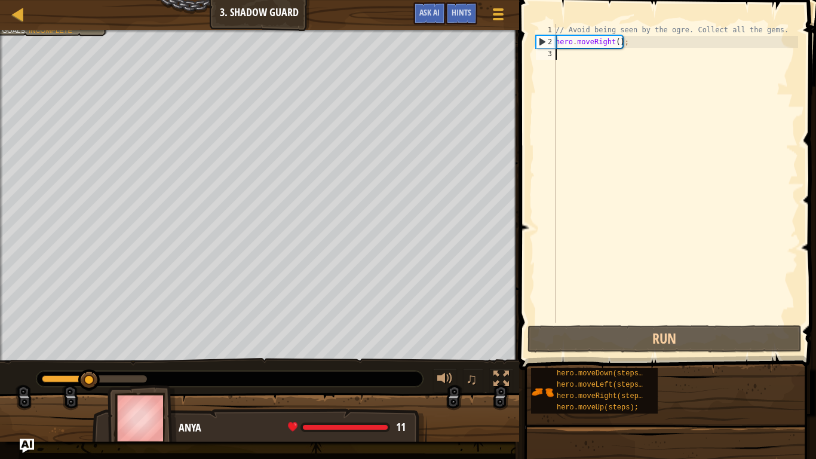
click at [585, 233] on div "// Avoid being seen by the ogre. Collect all the gems. hero . moveRight ( ) ;" at bounding box center [675, 185] width 245 height 323
type textarea "h"
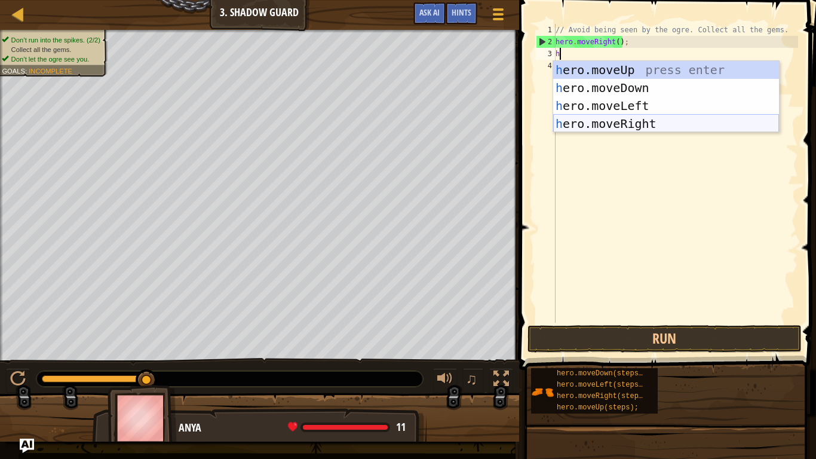
click at [619, 122] on div "h ero.moveUp press enter h ero.moveDown press enter h ero.moveLeft press enter …" at bounding box center [666, 115] width 226 height 108
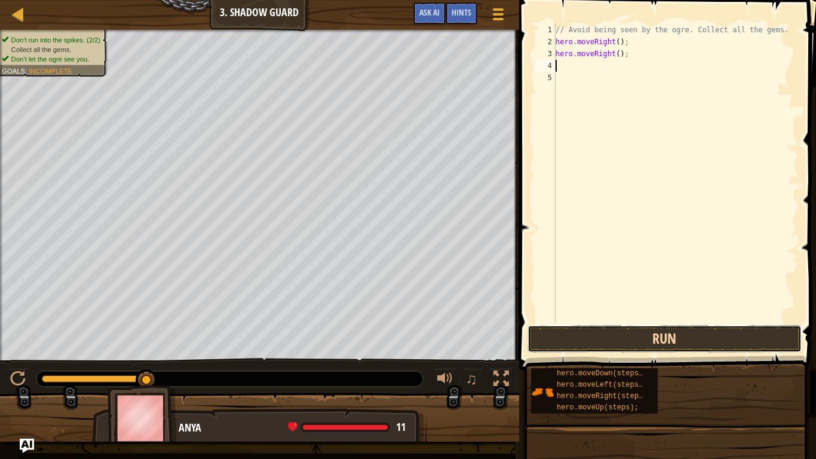
click at [655, 333] on button "Run" at bounding box center [664, 338] width 274 height 27
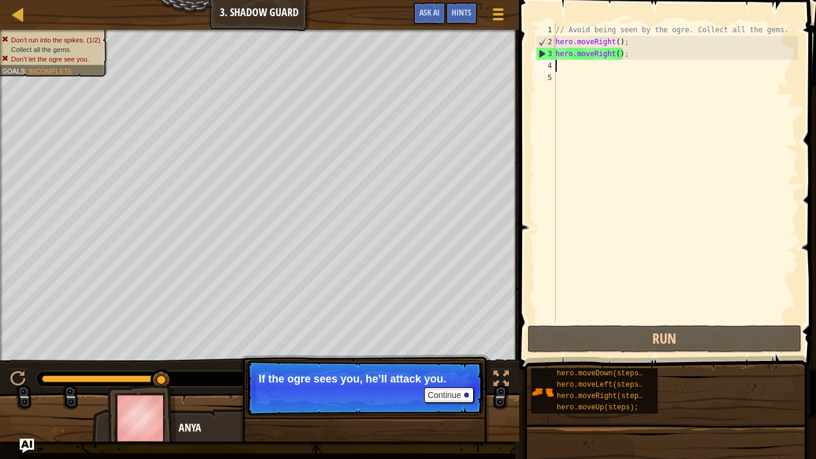
type textarea "h"
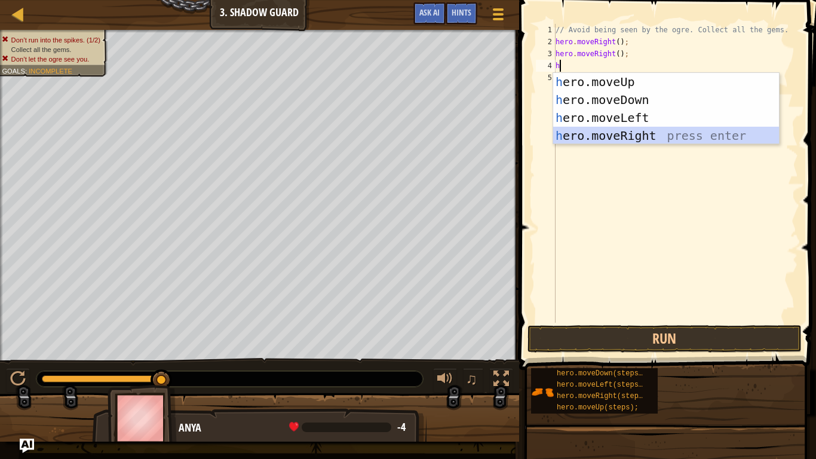
click at [635, 133] on div "h ero.moveUp press enter h ero.moveDown press enter h ero.moveLeft press enter …" at bounding box center [666, 127] width 226 height 108
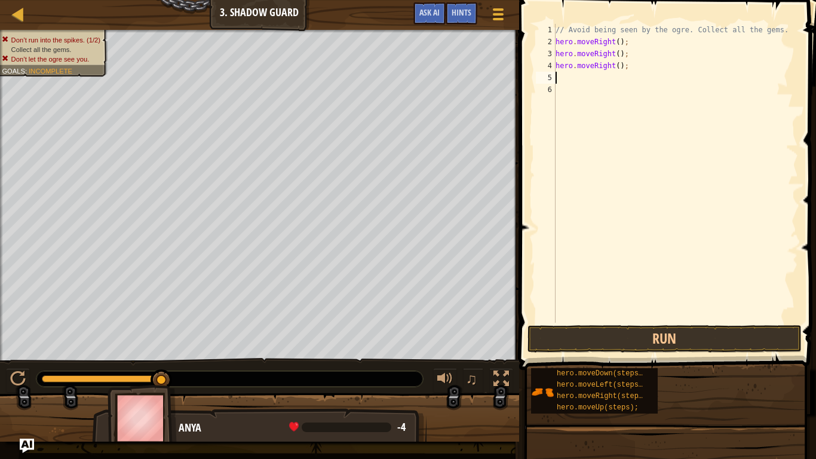
click at [631, 331] on button "Run" at bounding box center [664, 338] width 274 height 27
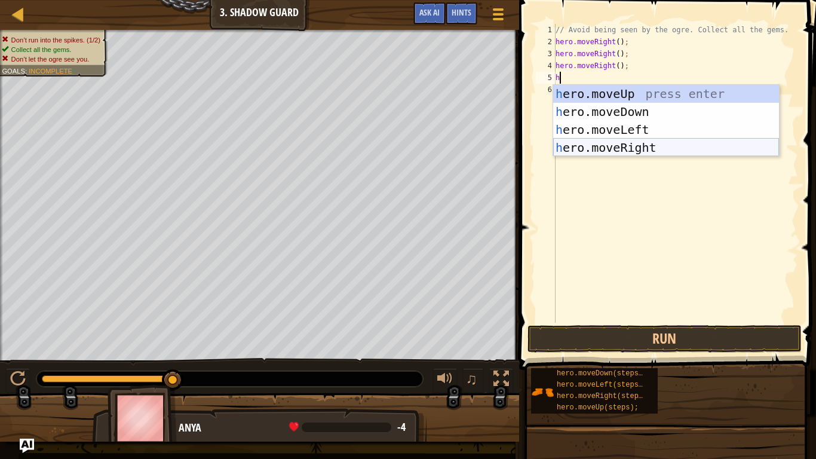
type textarea "hh"
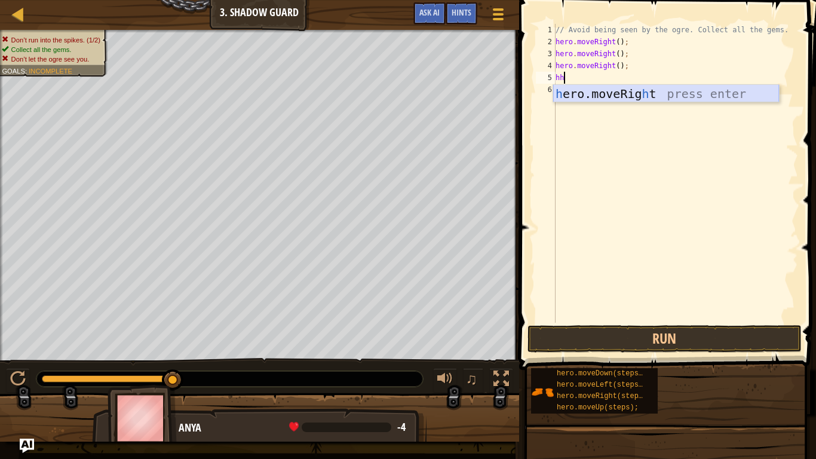
click at [637, 100] on div "h ero.moveRig h t press enter" at bounding box center [666, 112] width 226 height 54
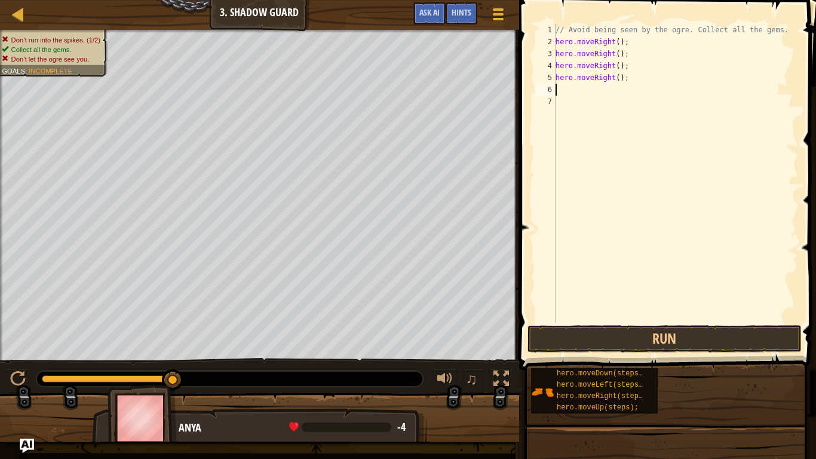
scroll to position [5, 0]
click at [680, 339] on button "Run" at bounding box center [664, 338] width 274 height 27
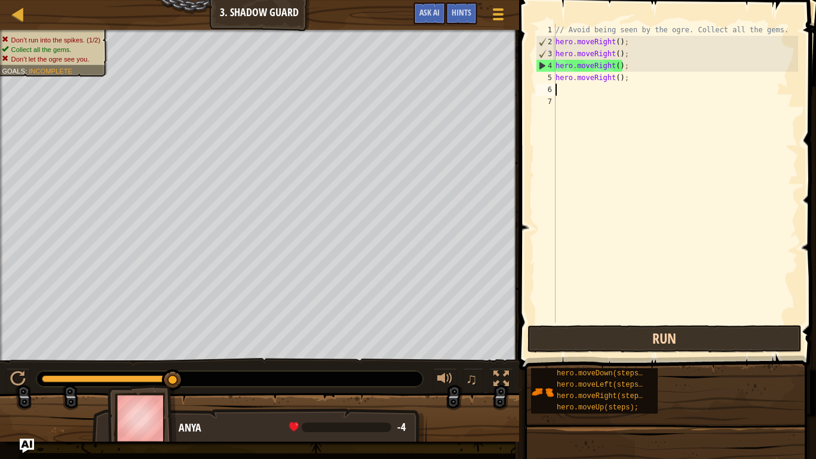
type textarea "h"
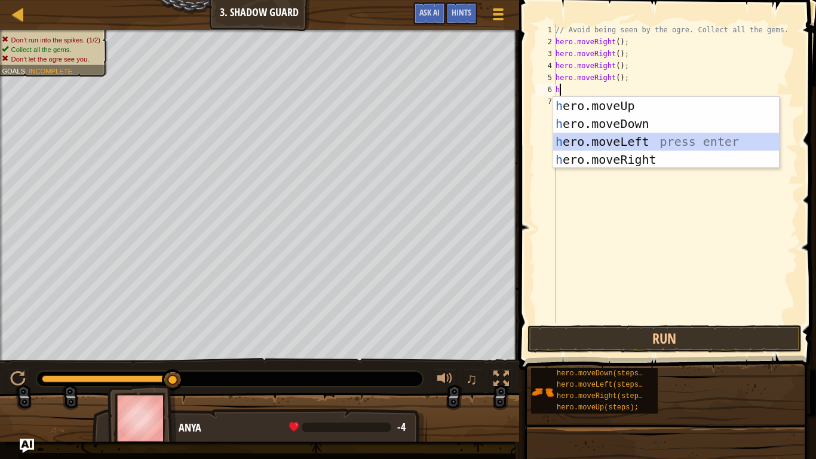
click at [653, 137] on div "h ero.moveUp press enter h ero.moveDown press enter h ero.moveLeft press enter …" at bounding box center [666, 151] width 226 height 108
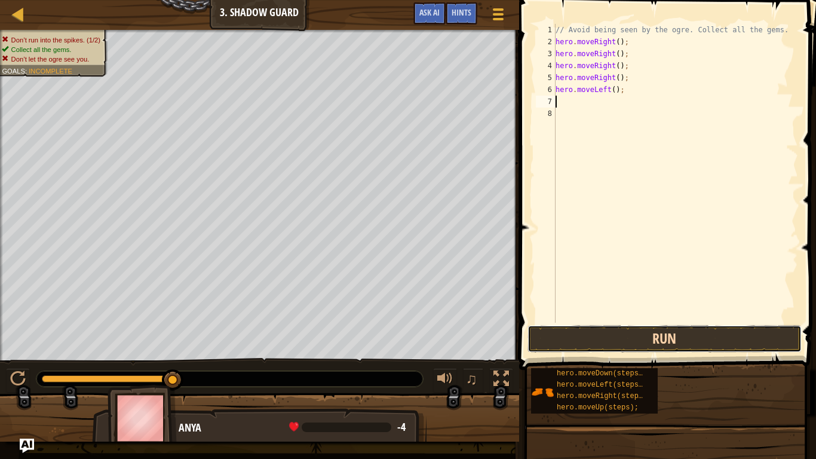
click at [632, 326] on button "Run" at bounding box center [664, 338] width 274 height 27
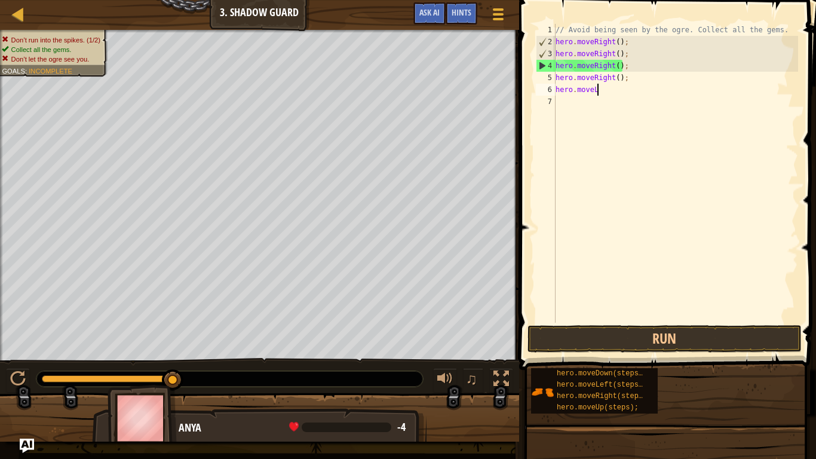
scroll to position [5, 5]
type textarea "h"
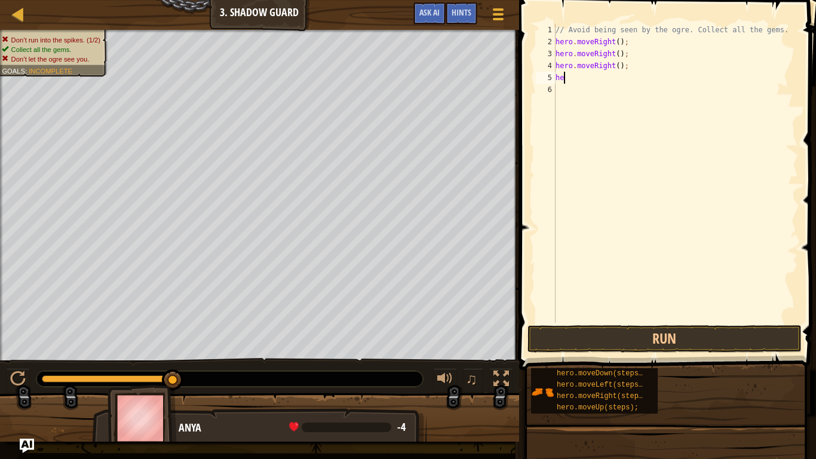
type textarea "h"
click at [625, 145] on div "// Avoid being seen by the ogre. Collect all the gems. hero . moveRight ( ) ; h…" at bounding box center [675, 185] width 245 height 323
type textarea "h"
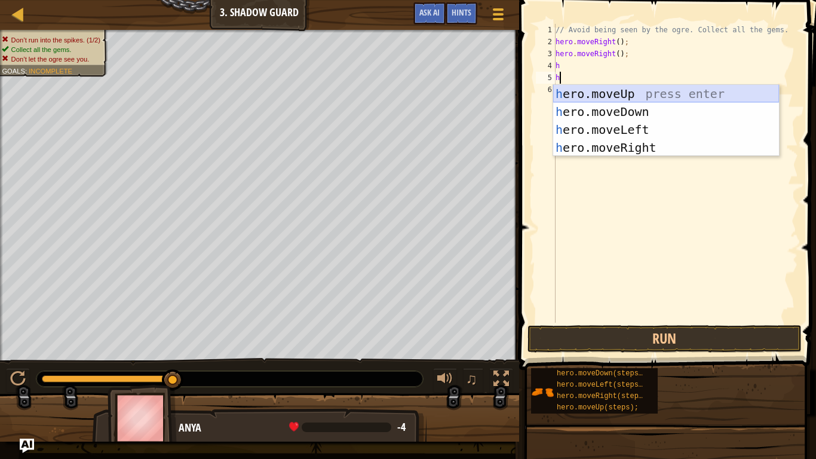
click at [629, 98] on div "h ero.moveUp press enter h ero.moveDown press enter h ero.moveLeft press enter …" at bounding box center [666, 139] width 226 height 108
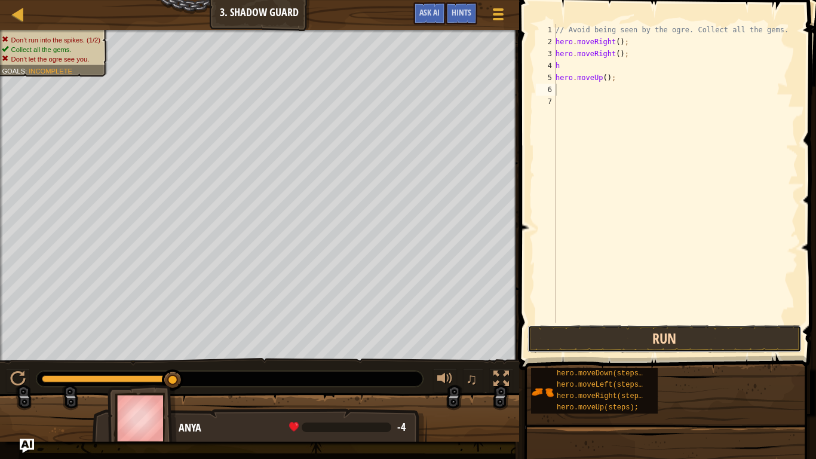
click at [621, 331] on button "Run" at bounding box center [664, 338] width 274 height 27
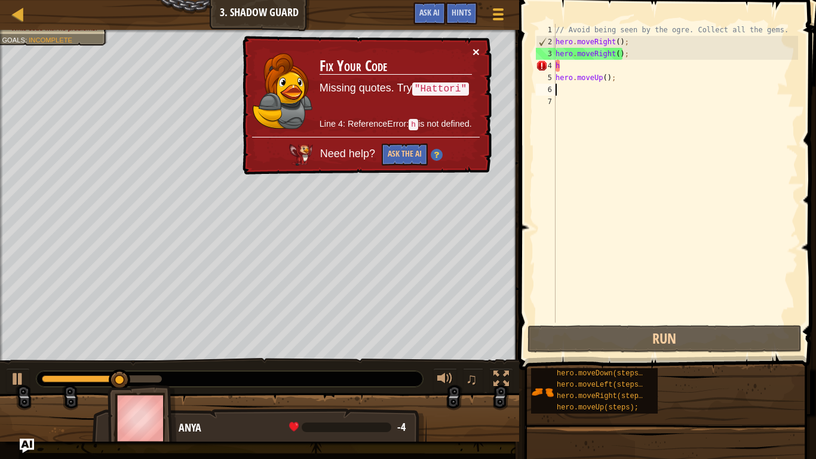
click at [474, 51] on button "×" at bounding box center [475, 51] width 7 height 13
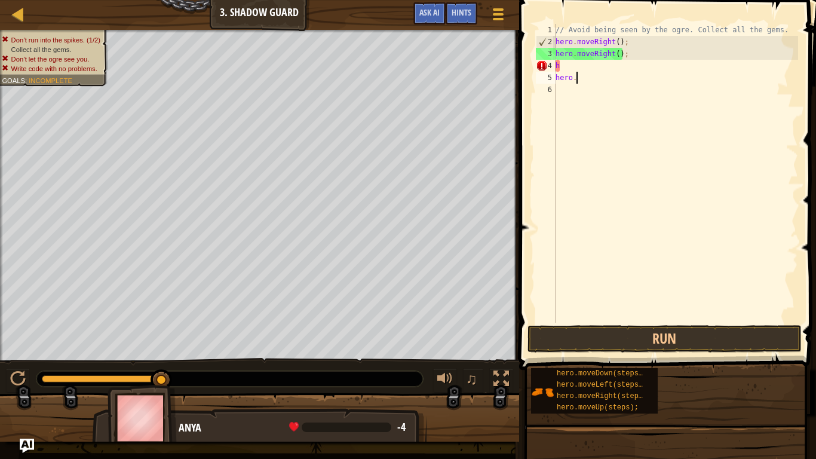
type textarea "h"
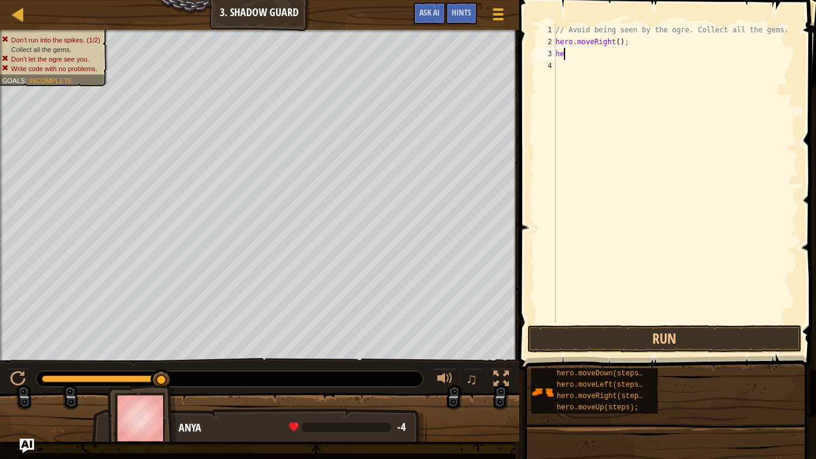
type textarea "h"
click at [534, 330] on button "Run" at bounding box center [664, 338] width 274 height 27
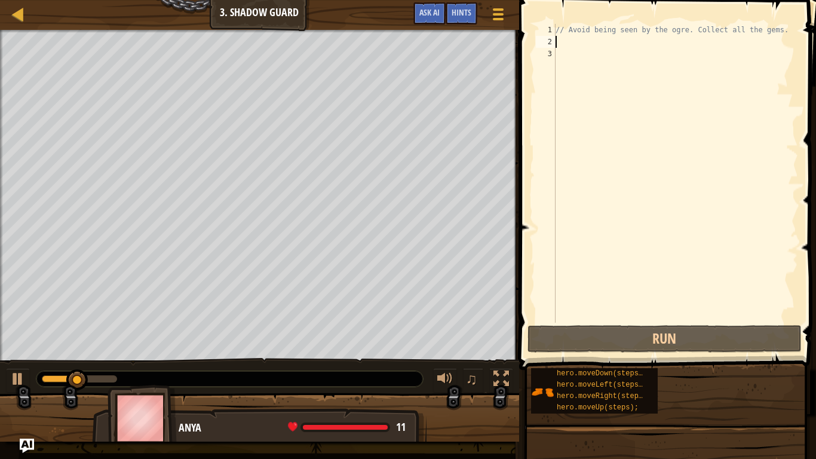
type textarea "h"
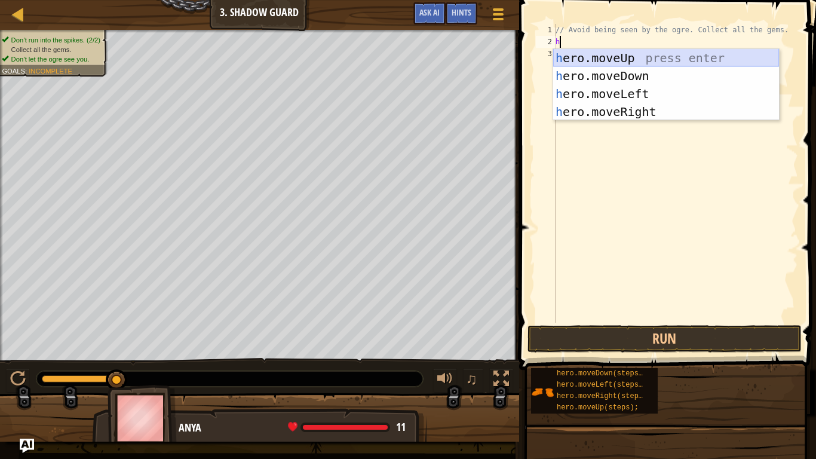
click at [569, 59] on div "h ero.moveUp press enter h ero.moveDown press enter h ero.moveLeft press enter …" at bounding box center [666, 103] width 226 height 108
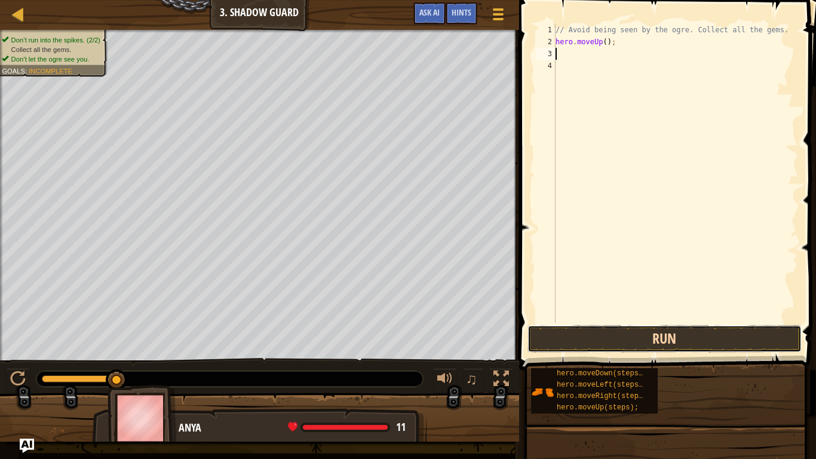
click at [577, 330] on button "Run" at bounding box center [664, 338] width 274 height 27
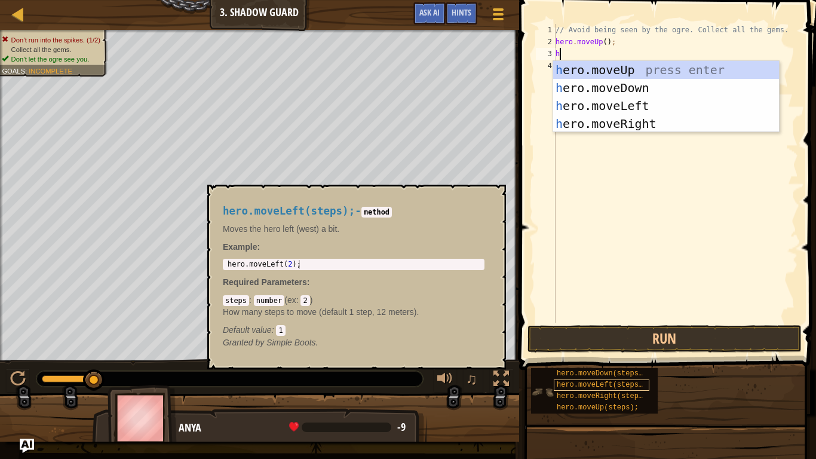
click at [601, 385] on span "hero.moveLeft(steps);" at bounding box center [602, 384] width 90 height 8
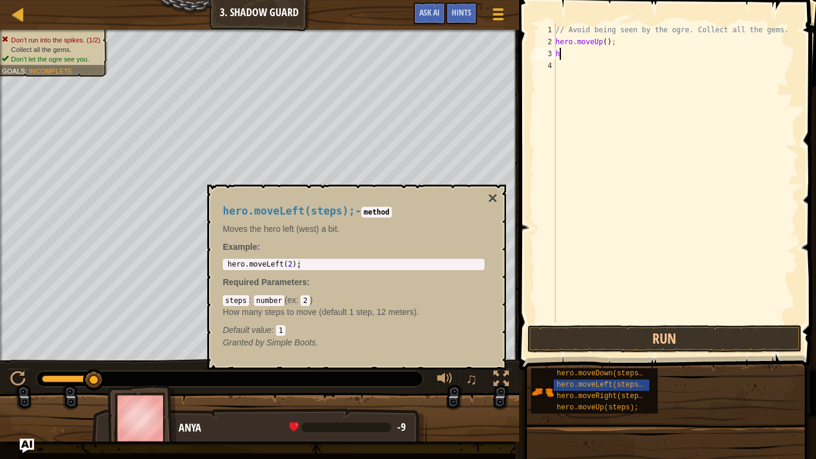
type textarea "hh"
click at [648, 348] on button "Run" at bounding box center [664, 338] width 274 height 27
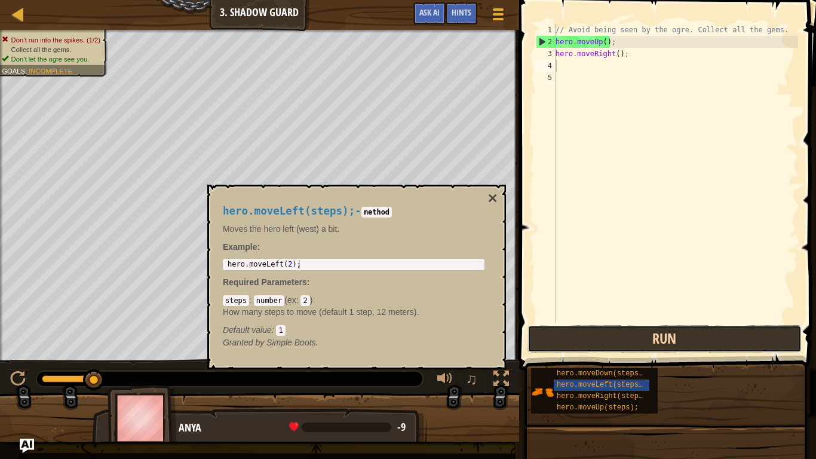
click at [647, 349] on button "Run" at bounding box center [664, 338] width 274 height 27
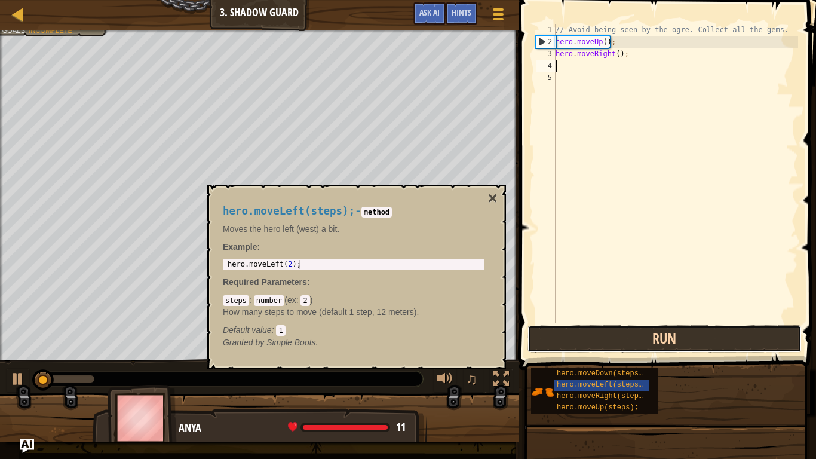
click at [647, 349] on button "Run" at bounding box center [664, 338] width 274 height 27
click at [647, 349] on button "Running" at bounding box center [664, 338] width 274 height 27
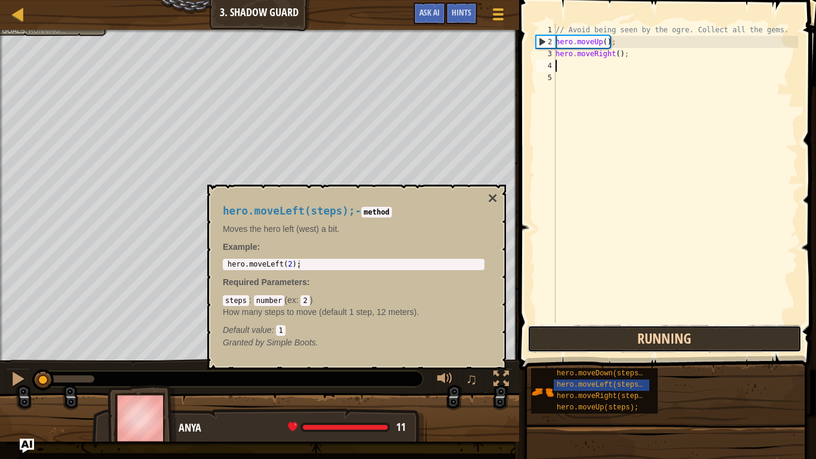
click at [647, 349] on button "Running" at bounding box center [664, 338] width 274 height 27
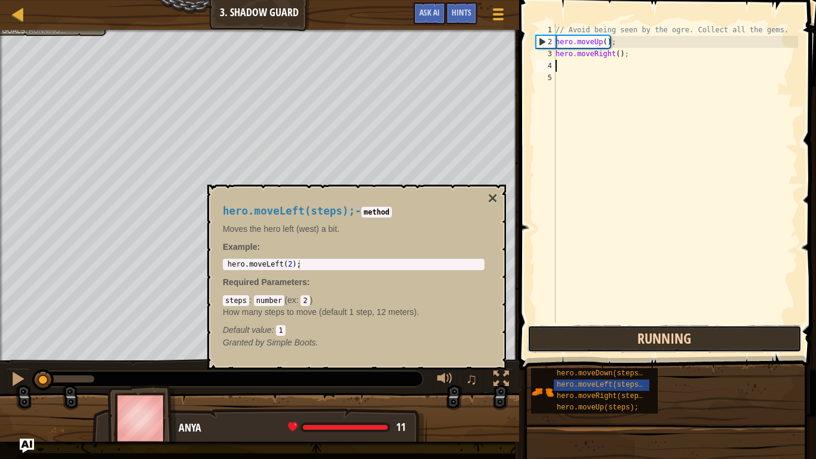
click at [647, 349] on button "Running" at bounding box center [664, 338] width 274 height 27
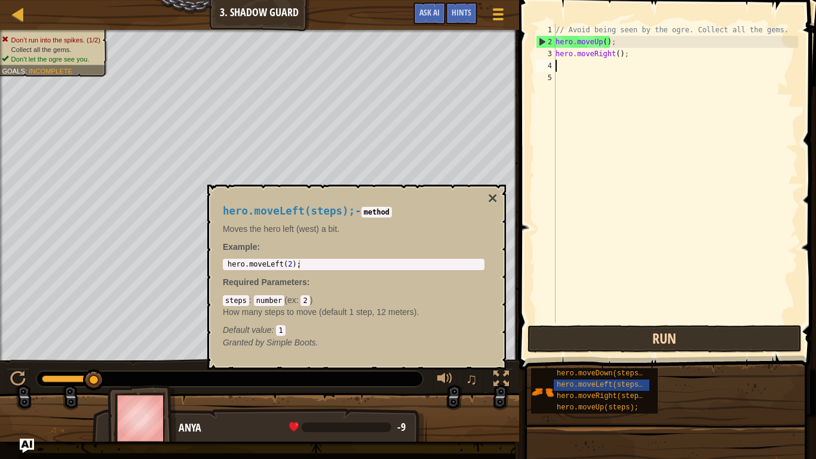
type textarea "hero.moveRight();/"
type textarea "h"
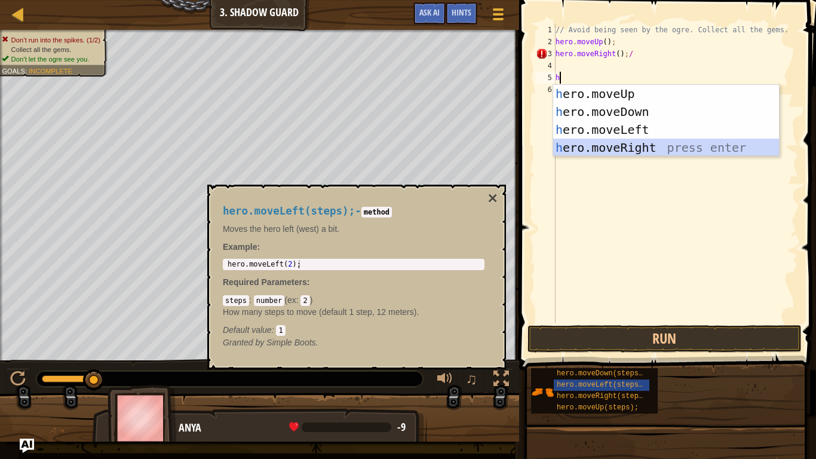
click at [655, 152] on div "h ero.moveUp press enter h ero.moveDown press enter h ero.moveLeft press enter …" at bounding box center [666, 139] width 226 height 108
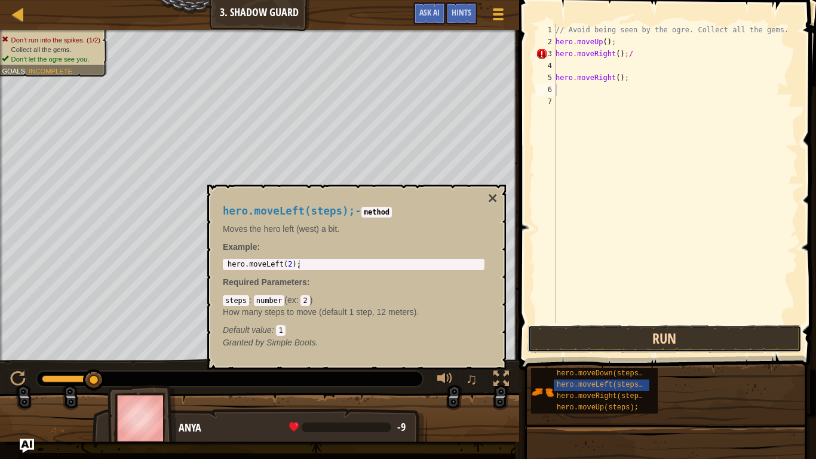
click at [626, 346] on button "Run" at bounding box center [664, 338] width 274 height 27
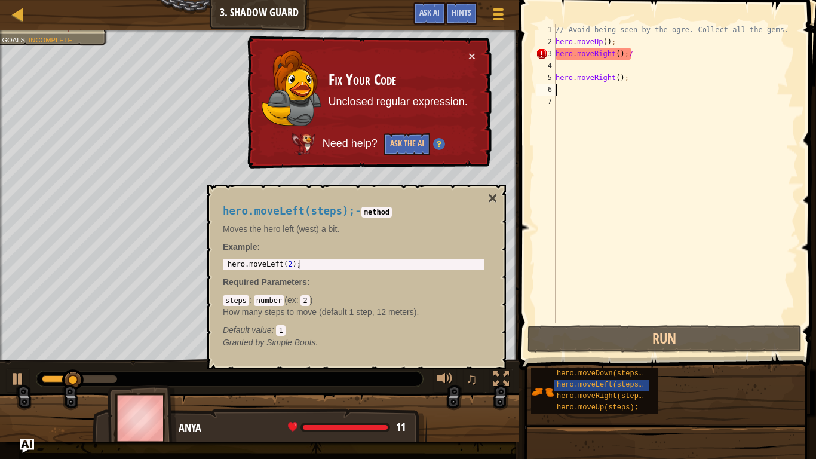
type textarea "j"
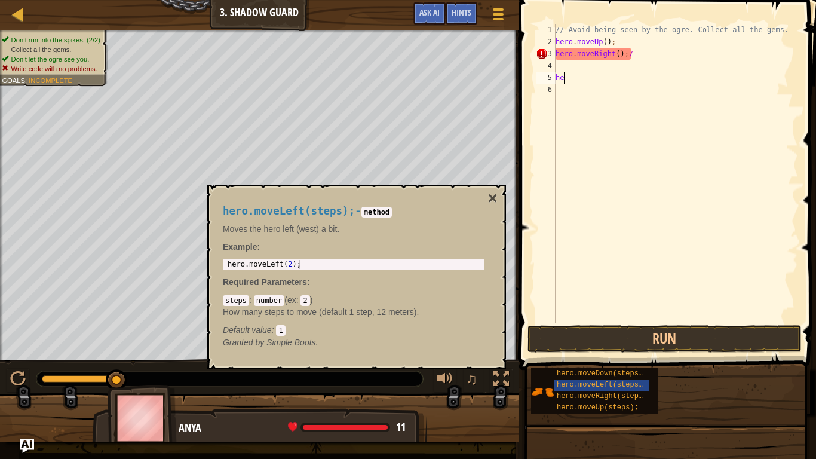
type textarea "h"
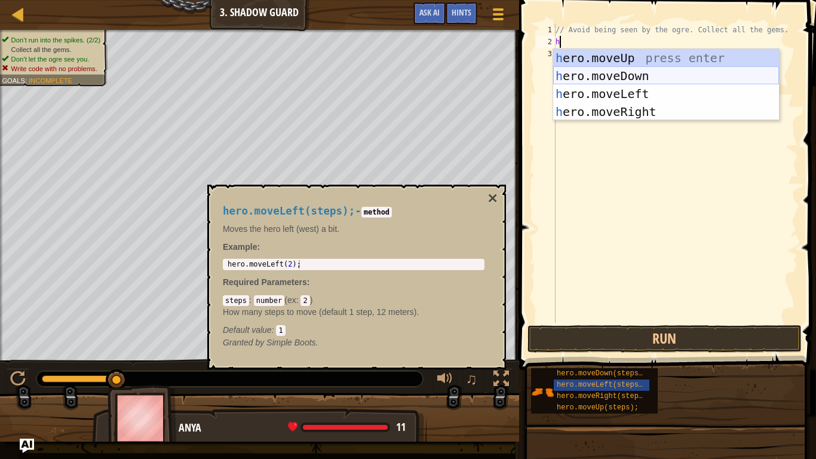
click at [686, 70] on div "h ero.moveUp press enter h ero.moveDown press enter h ero.moveLeft press enter …" at bounding box center [666, 103] width 226 height 108
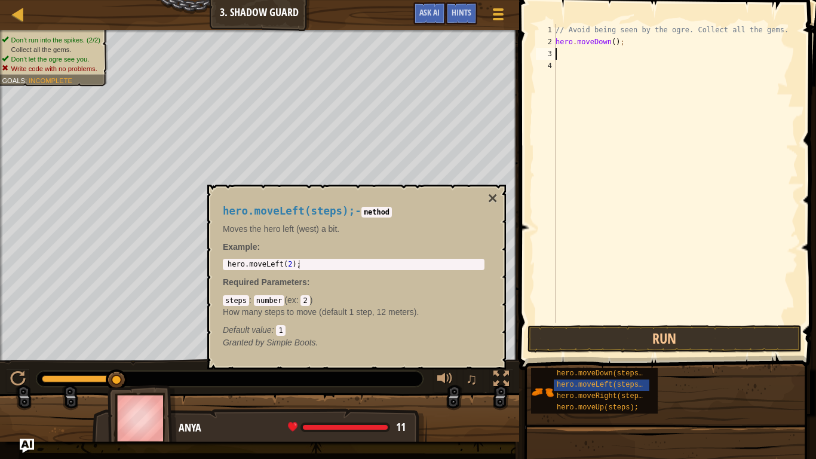
type textarea "]"
type textarea "h"
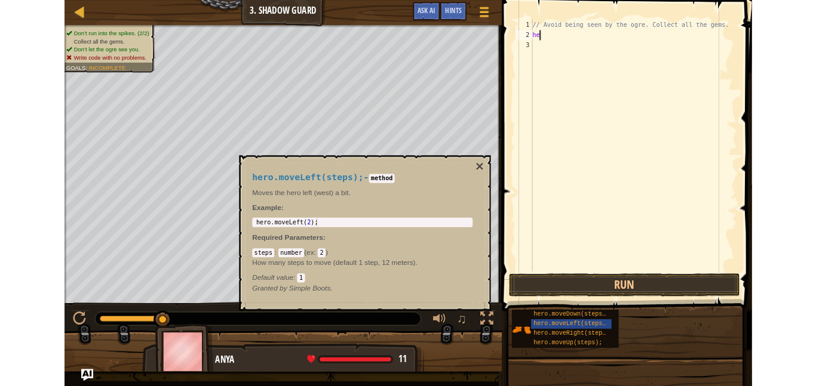
scroll to position [5, 0]
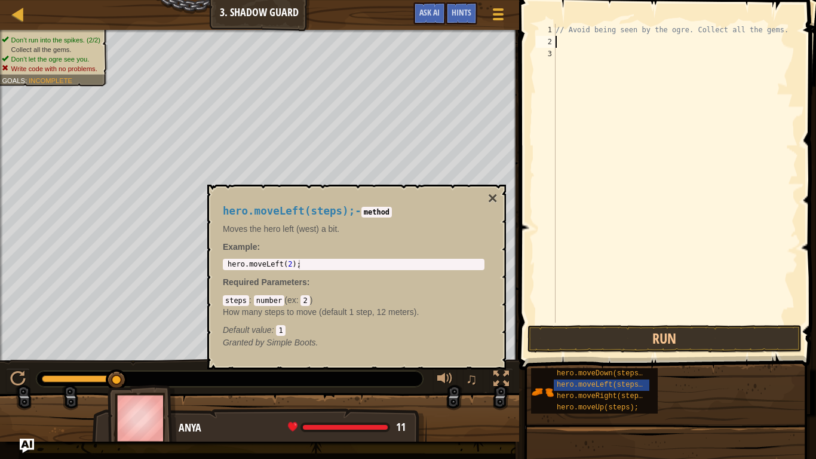
type textarea "h"
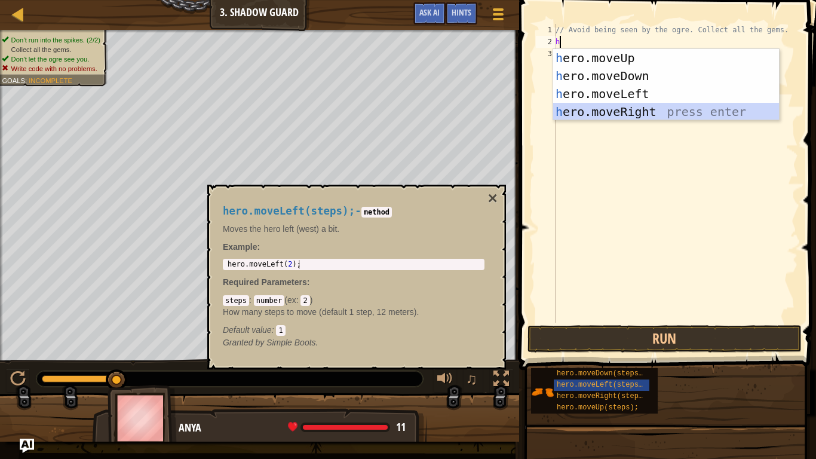
click at [748, 103] on div "h ero.moveUp press enter h ero.moveDown press enter h ero.moveLeft press enter …" at bounding box center [666, 103] width 226 height 108
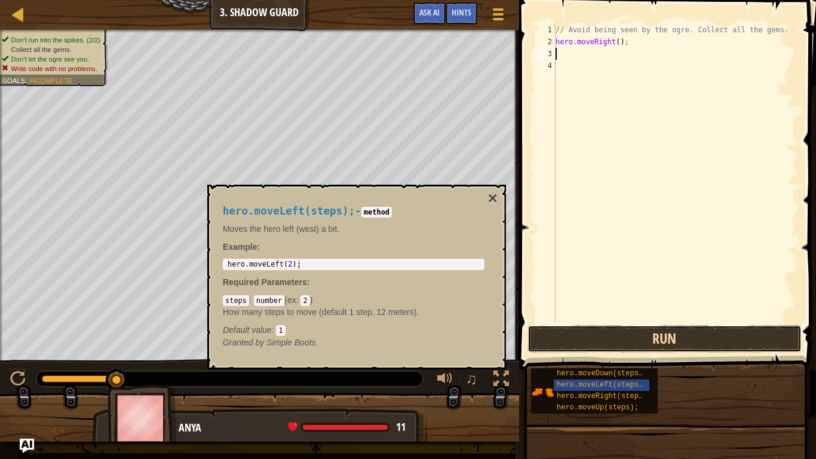
click at [742, 339] on button "Run" at bounding box center [664, 338] width 274 height 27
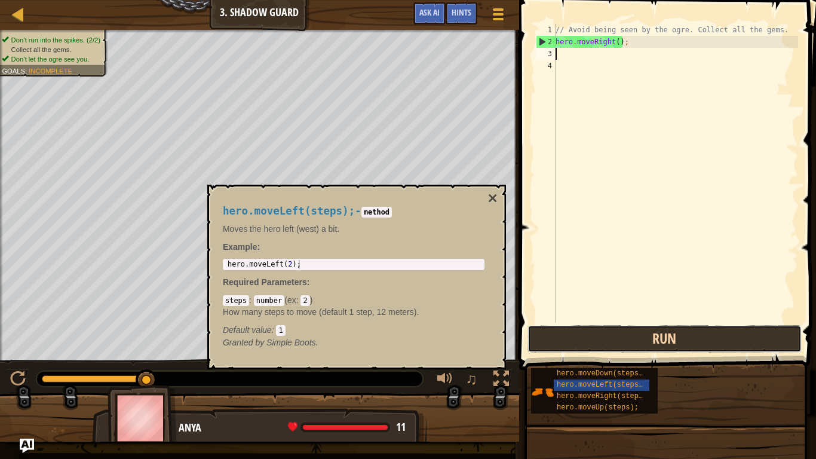
click at [652, 334] on button "Run" at bounding box center [664, 338] width 274 height 27
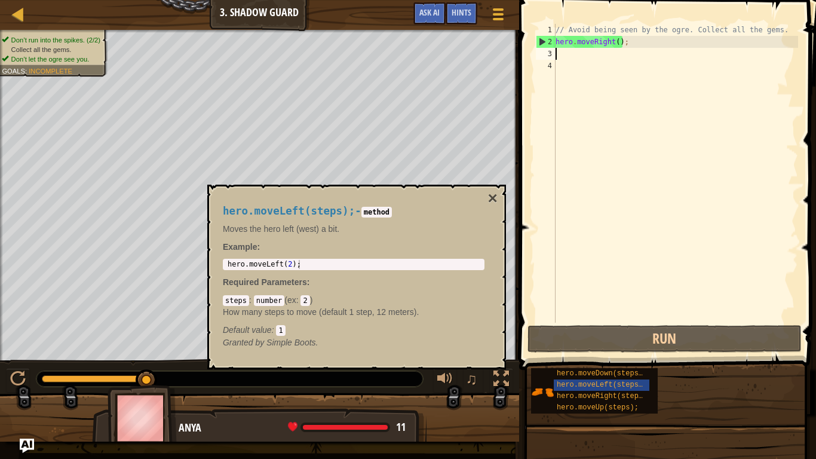
type textarea "h"
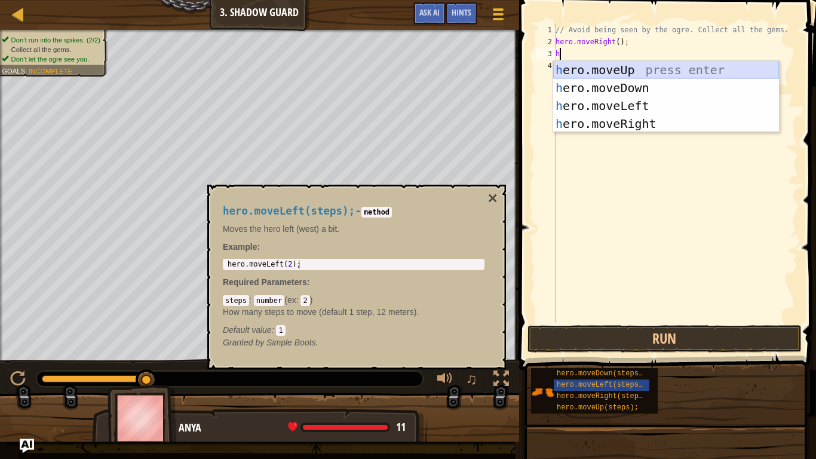
click at [667, 73] on div "h ero.moveUp press enter h ero.moveDown press enter h ero.moveLeft press enter …" at bounding box center [666, 115] width 226 height 108
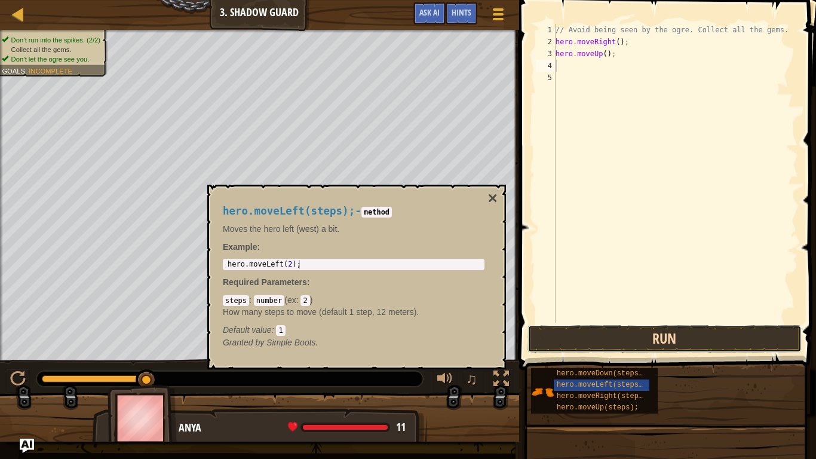
click at [634, 331] on button "Run" at bounding box center [664, 338] width 274 height 27
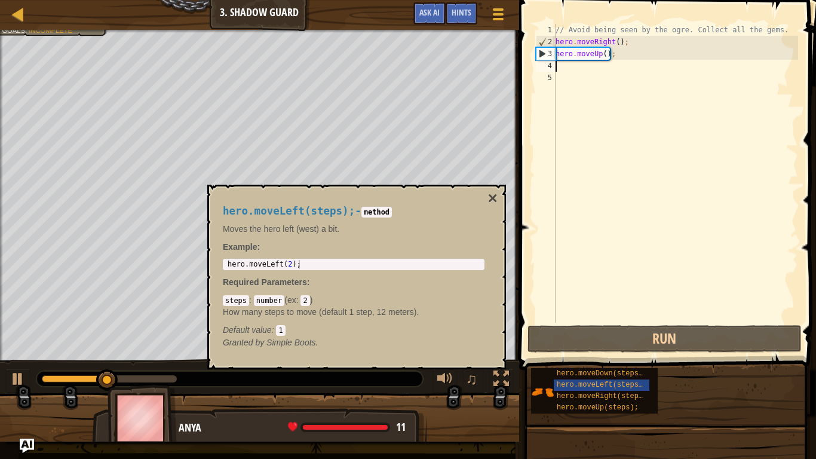
type textarea "h"
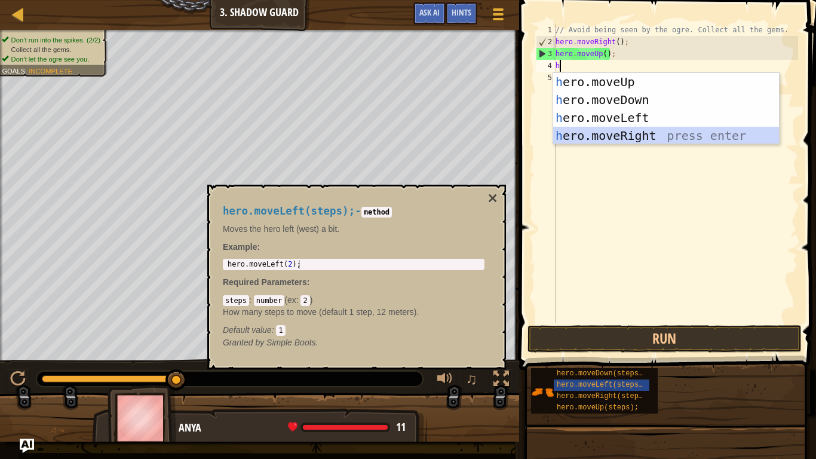
click at [643, 136] on div "h ero.moveUp press enter h ero.moveDown press enter h ero.moveLeft press enter …" at bounding box center [666, 127] width 226 height 108
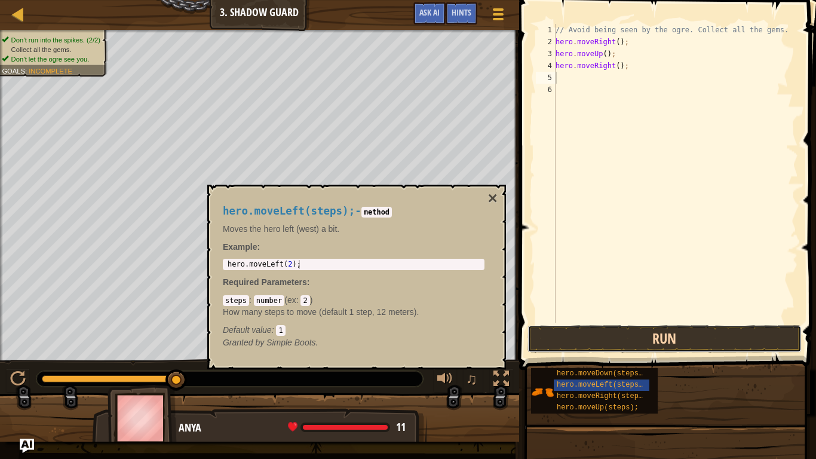
click at [656, 339] on button "Run" at bounding box center [664, 338] width 274 height 27
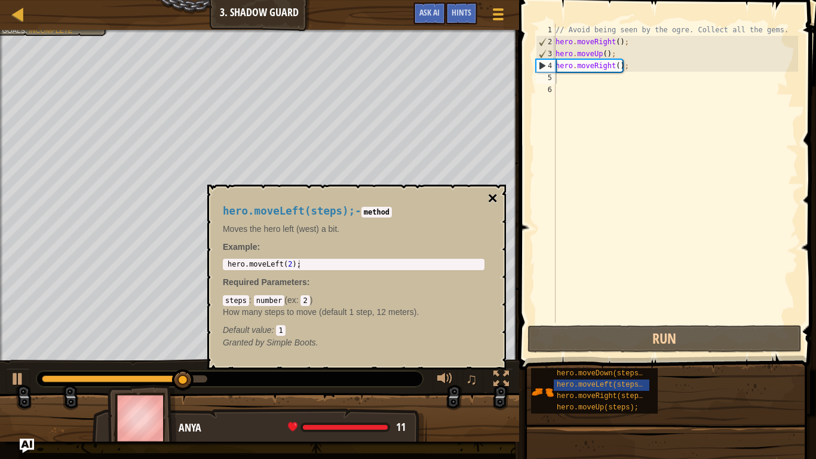
click at [491, 194] on button "×" at bounding box center [493, 198] width 10 height 17
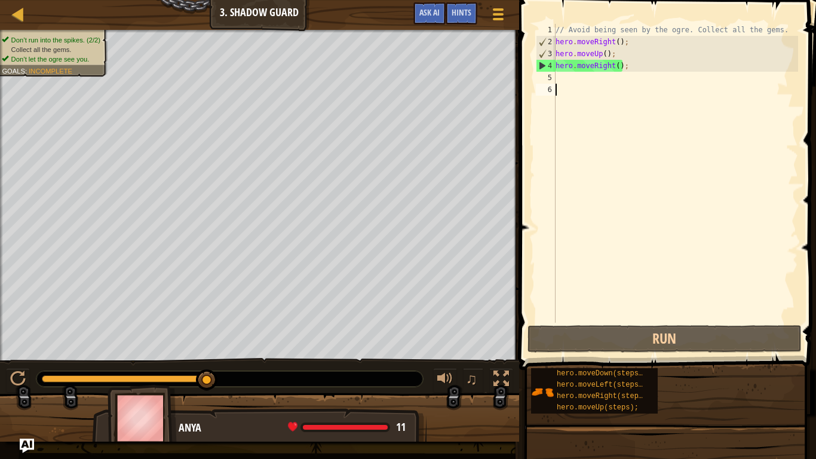
click at [560, 115] on div "// Avoid being seen by the ogre. Collect all the gems. hero . moveRight ( ) ; h…" at bounding box center [675, 185] width 245 height 323
type textarea "h"
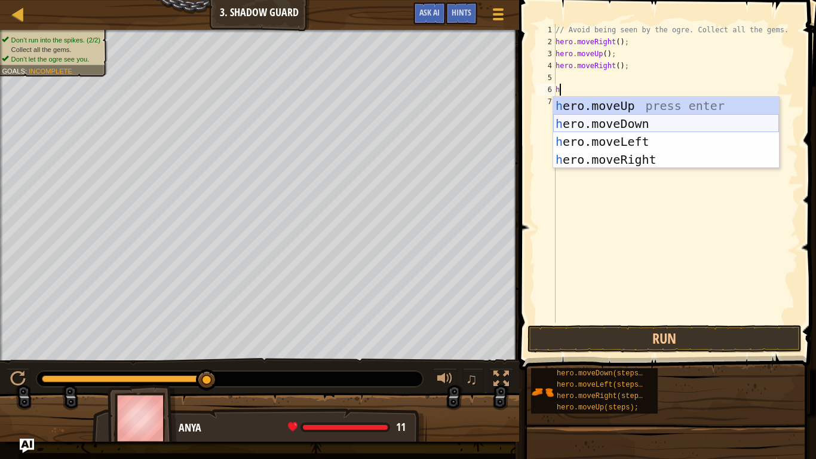
click at [607, 125] on div "h ero.moveUp press enter h ero.moveDown press enter h ero.moveLeft press enter …" at bounding box center [666, 151] width 226 height 108
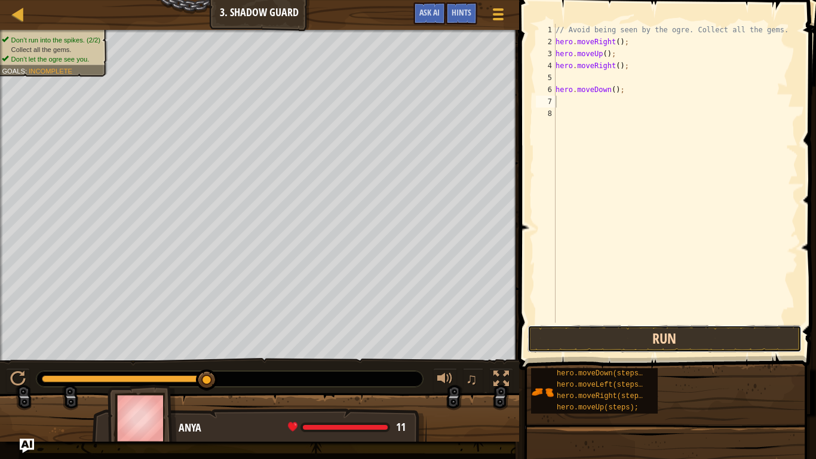
click at [613, 339] on button "Run" at bounding box center [664, 338] width 274 height 27
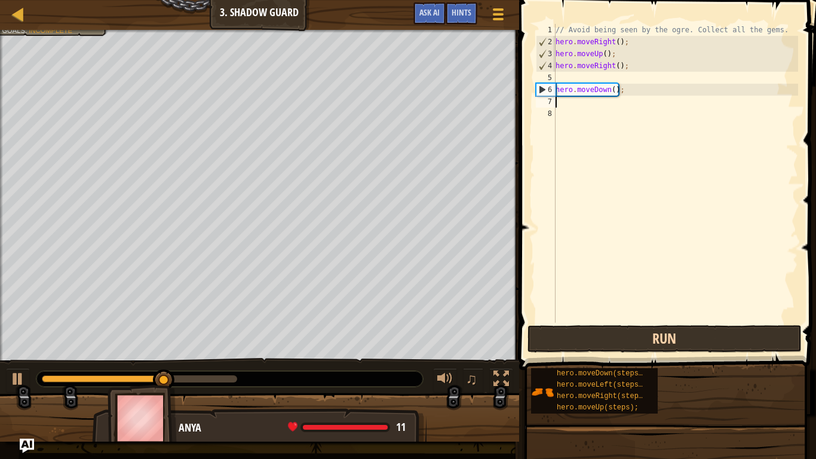
type textarea "h"
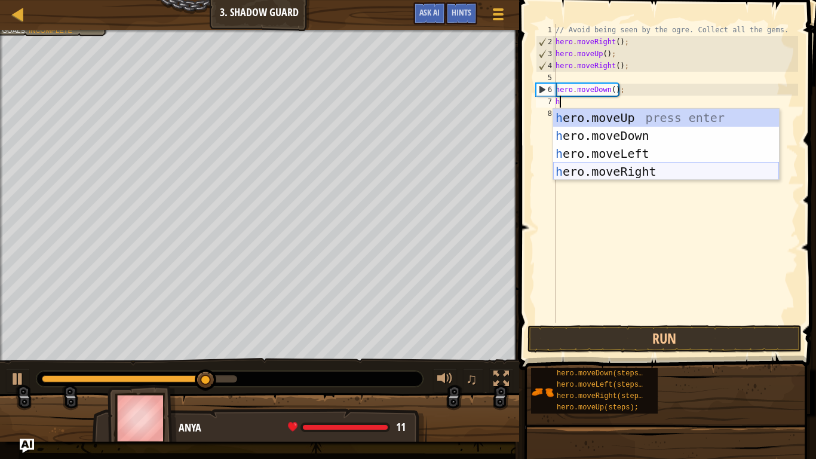
click at [682, 178] on div "h ero.moveUp press enter h ero.moveDown press enter h ero.moveLeft press enter …" at bounding box center [666, 163] width 226 height 108
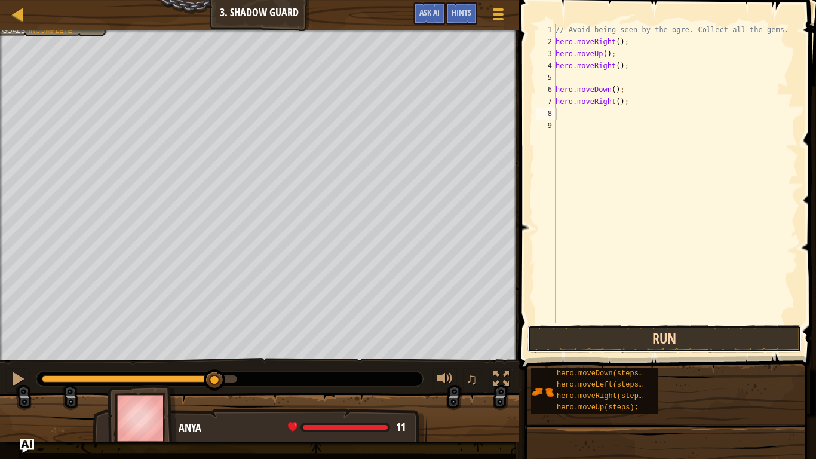
click at [669, 350] on button "Run" at bounding box center [664, 338] width 274 height 27
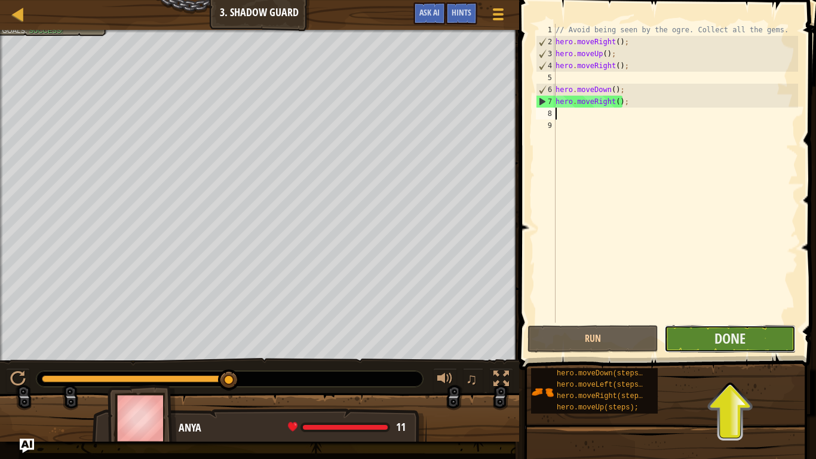
click at [673, 342] on button "Done" at bounding box center [729, 338] width 131 height 27
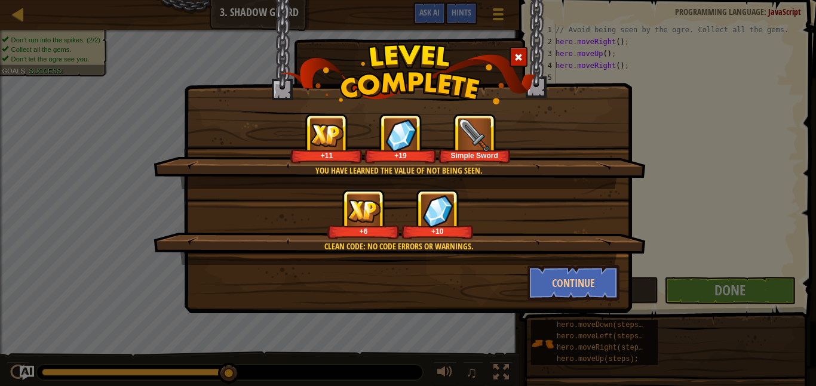
type textarea "5"
